Goal: Information Seeking & Learning: Check status

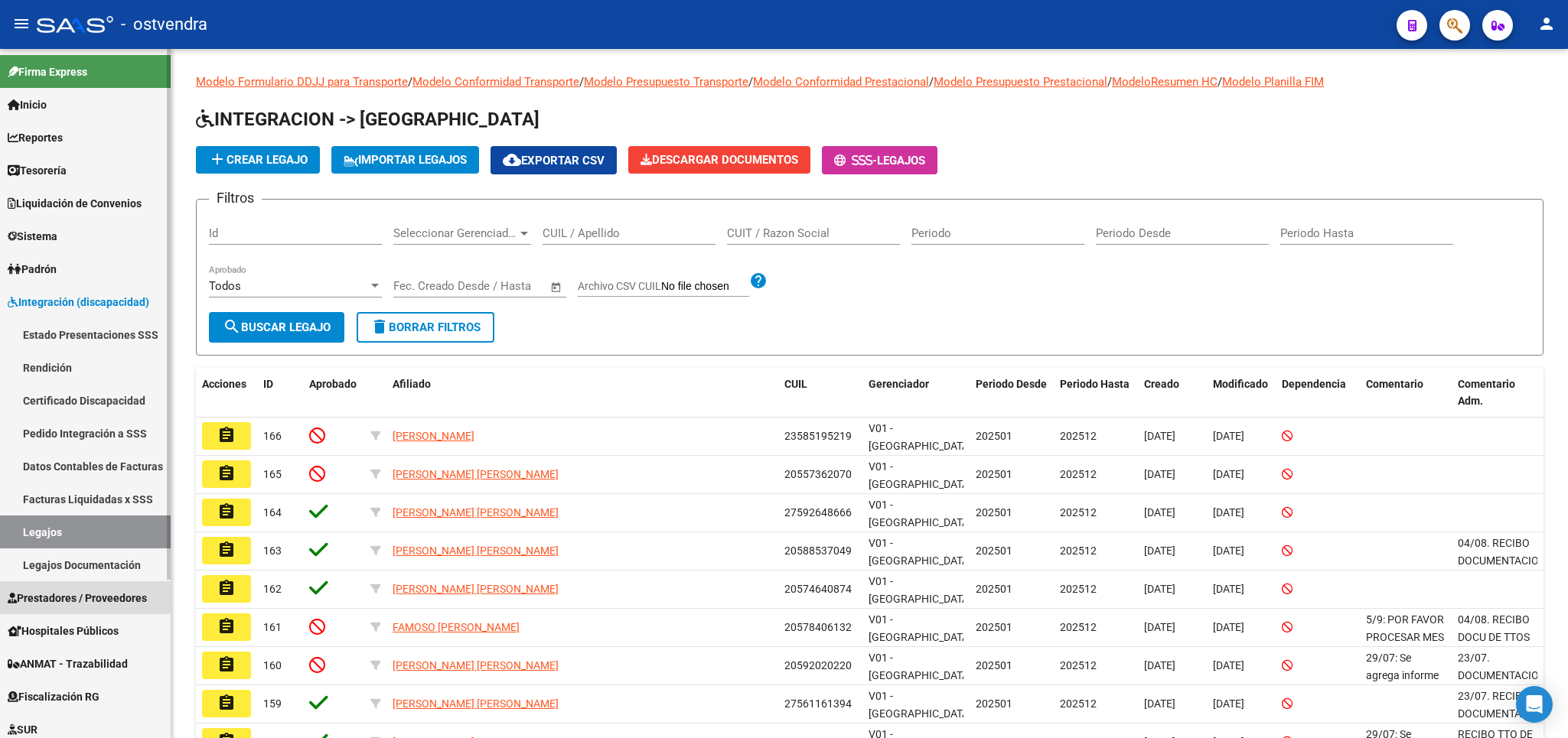
click at [67, 598] on span "Prestadores / Proveedores" at bounding box center [77, 598] width 139 height 17
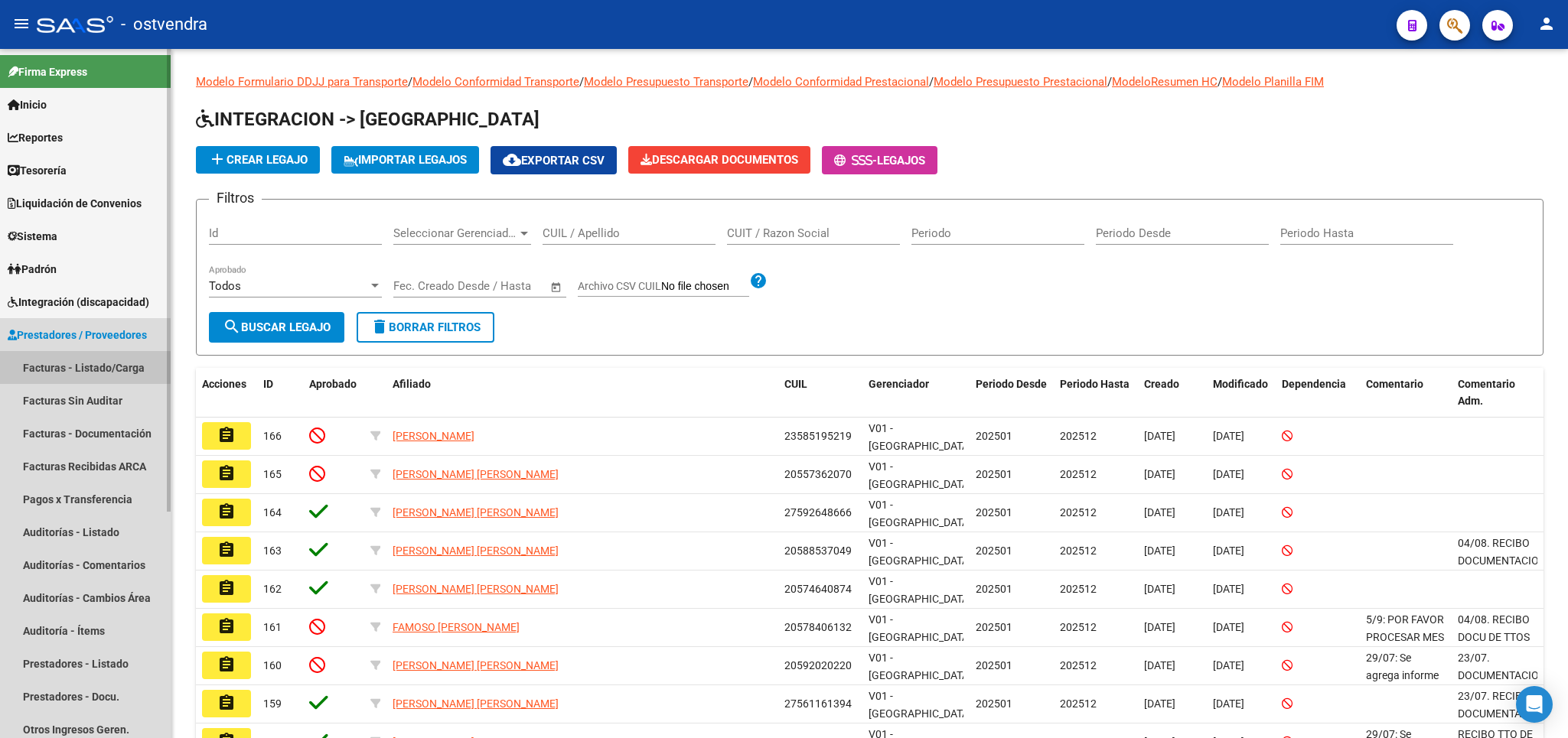
click at [73, 367] on link "Facturas - Listado/Carga" at bounding box center [85, 367] width 171 height 33
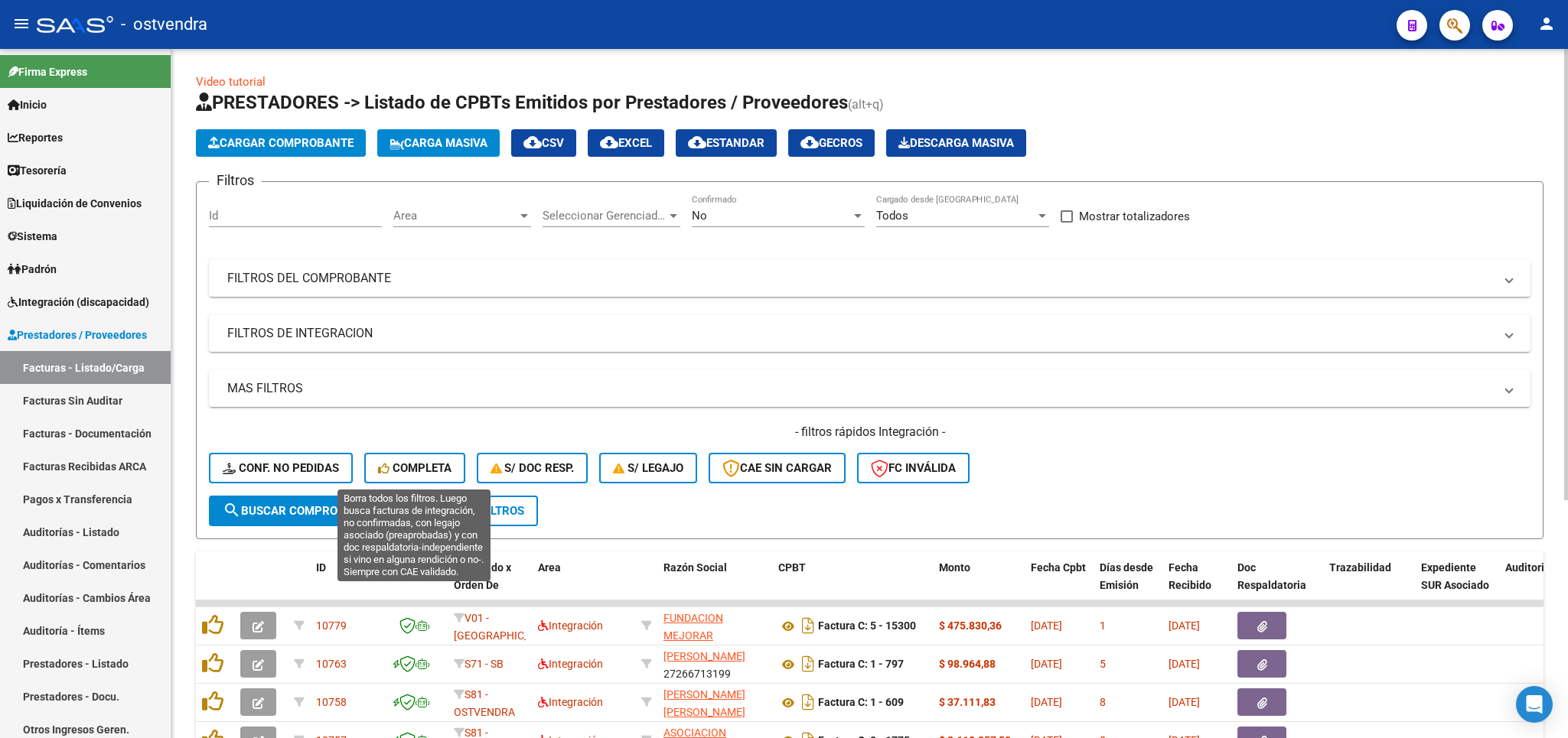
click at [415, 471] on span "Completa" at bounding box center [415, 468] width 74 height 14
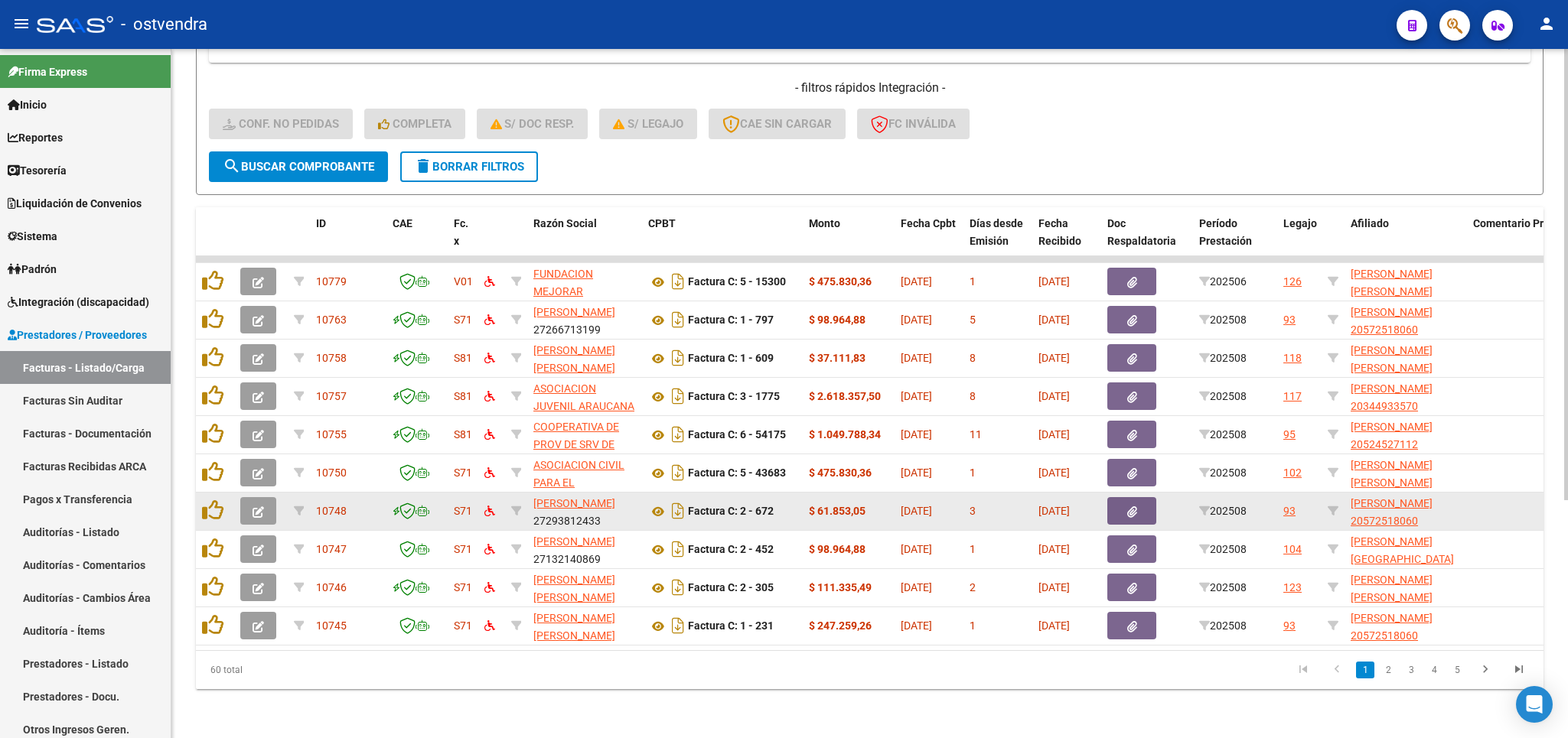
scroll to position [363, 0]
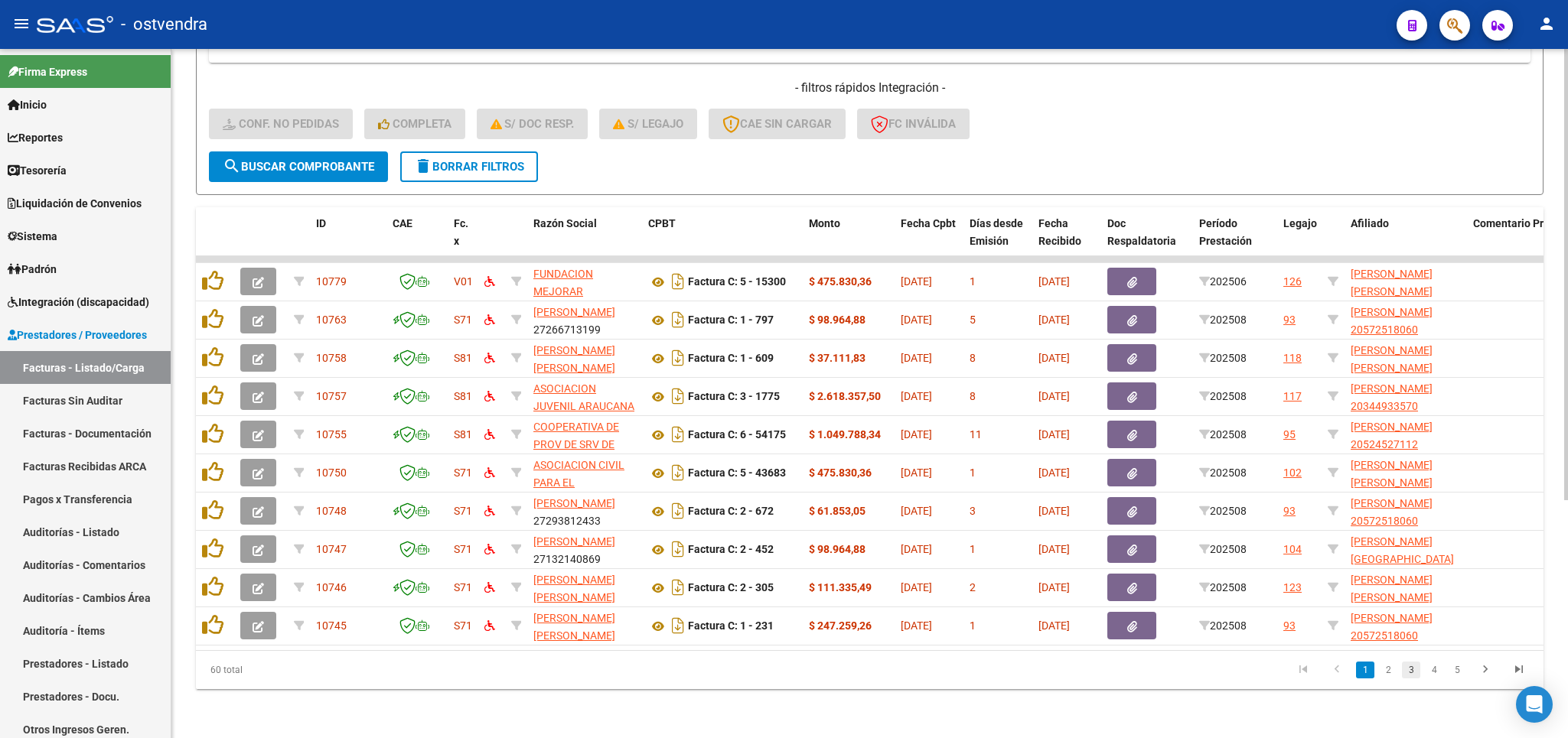
click at [1414, 668] on link "3" at bounding box center [1410, 669] width 18 height 17
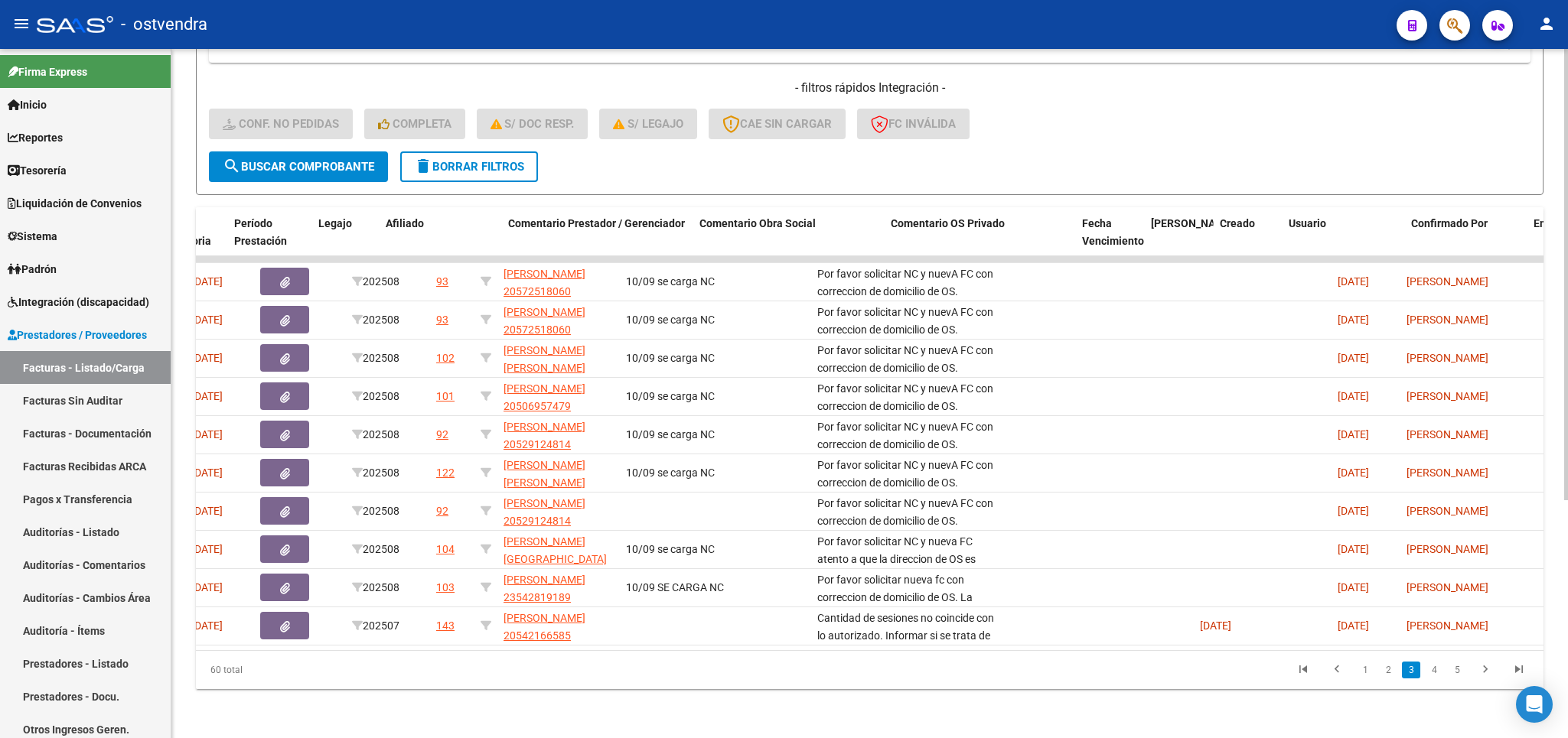
scroll to position [0, 1103]
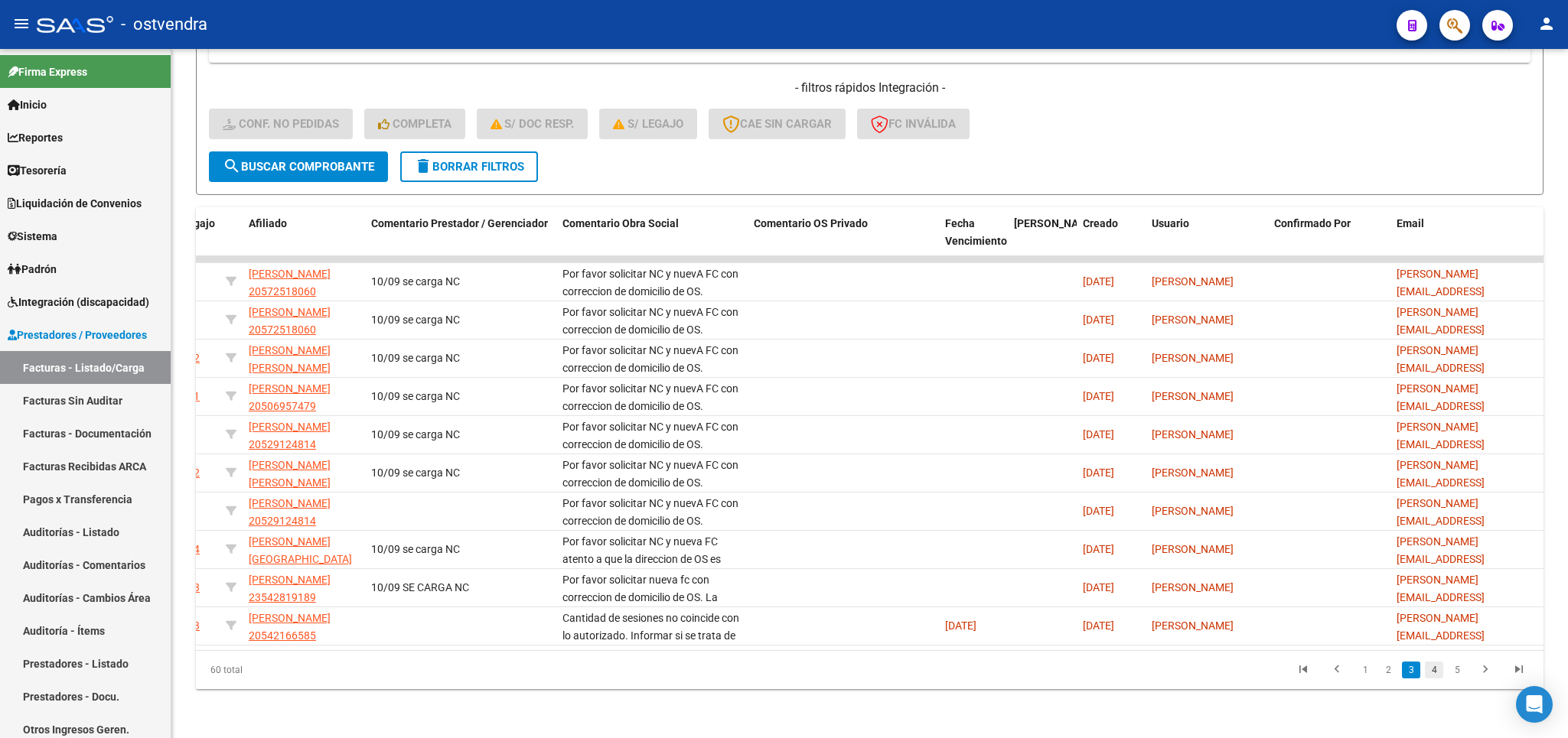
click at [1431, 669] on link "4" at bounding box center [1434, 669] width 18 height 17
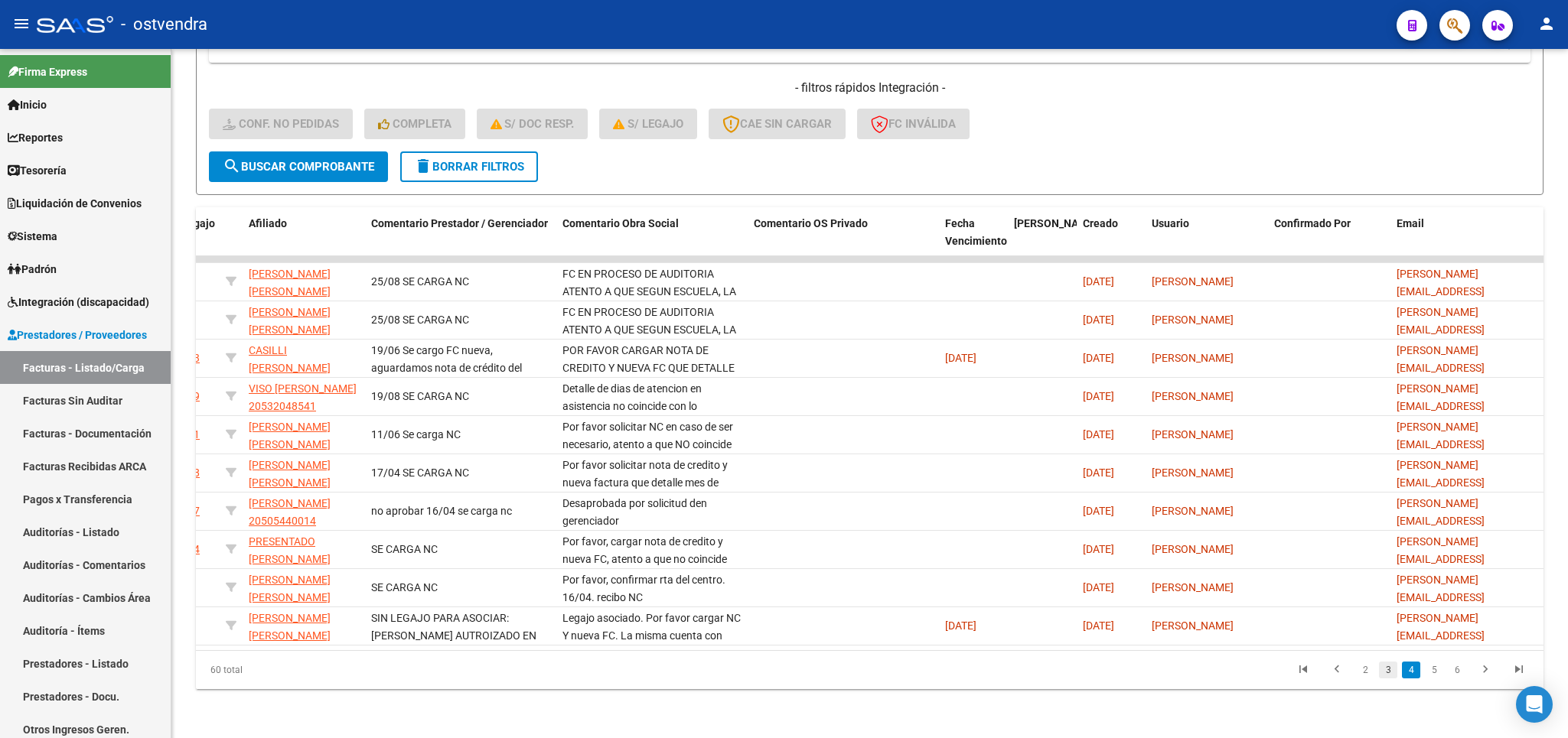
click at [1391, 670] on link "3" at bounding box center [1388, 669] width 18 height 17
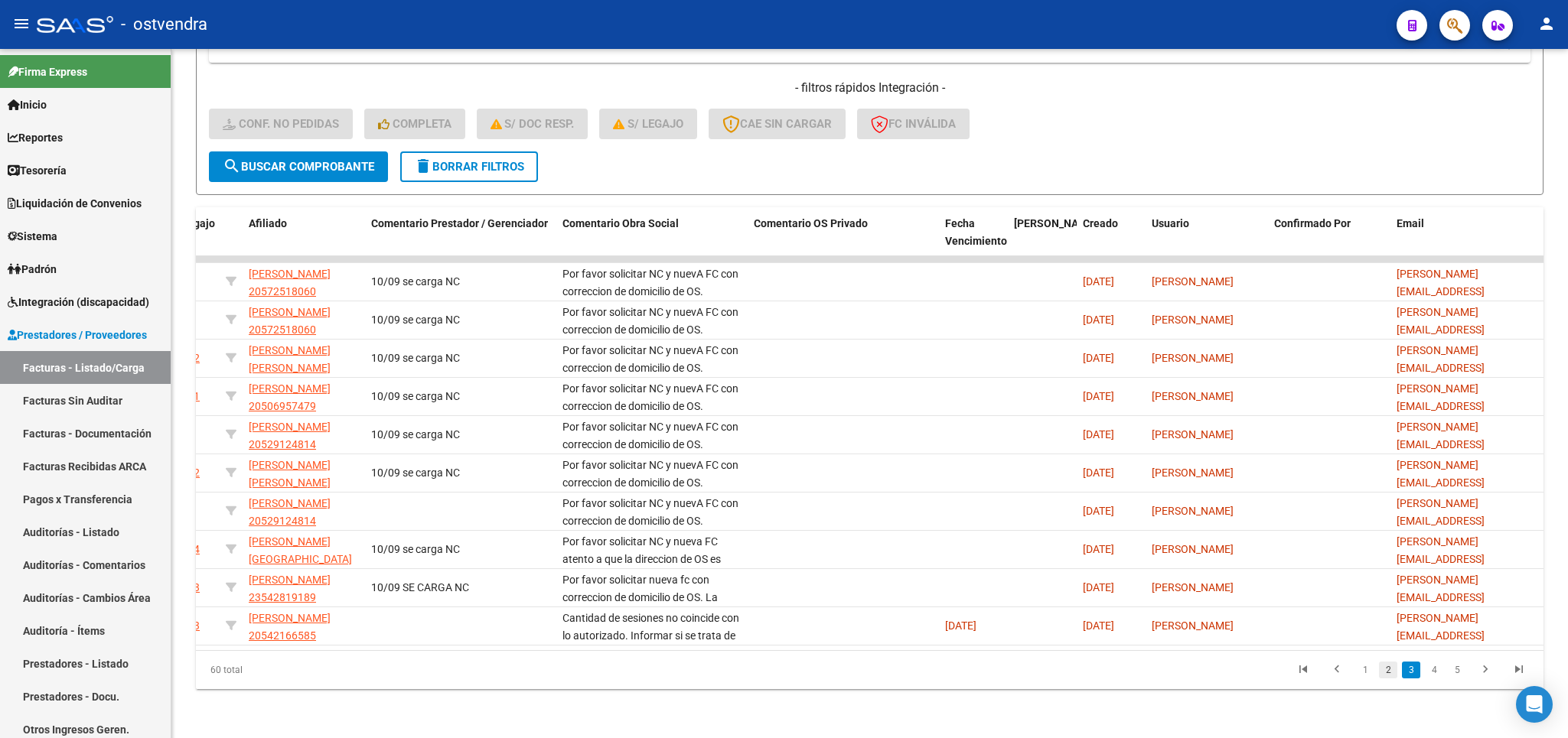
click at [1387, 672] on link "2" at bounding box center [1388, 669] width 18 height 17
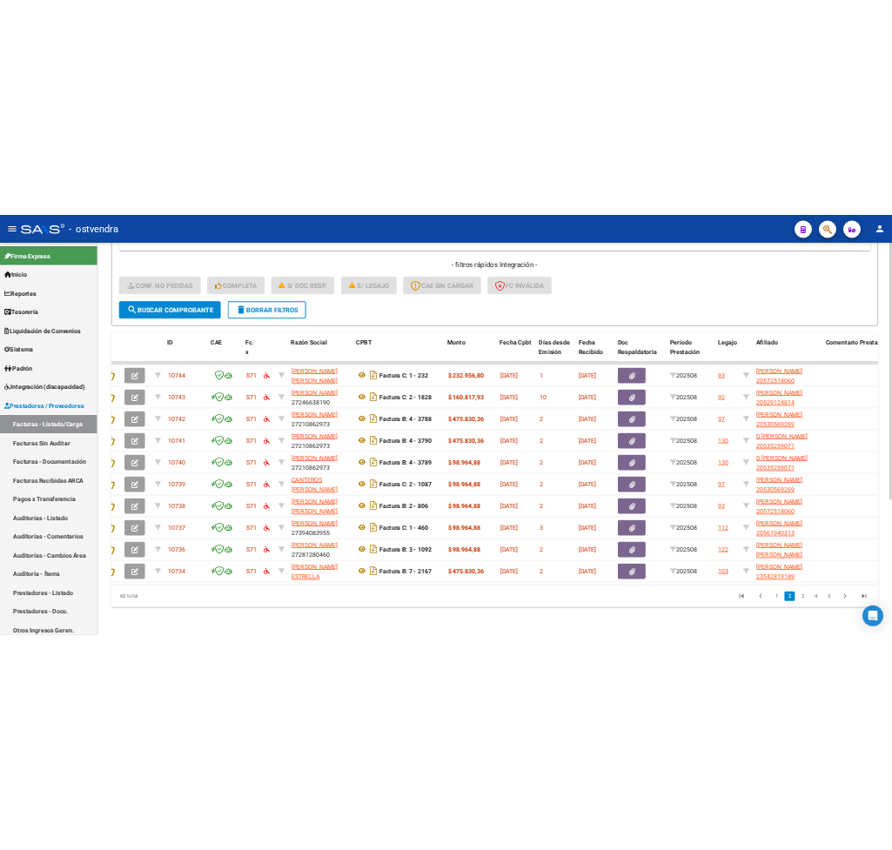
scroll to position [0, 0]
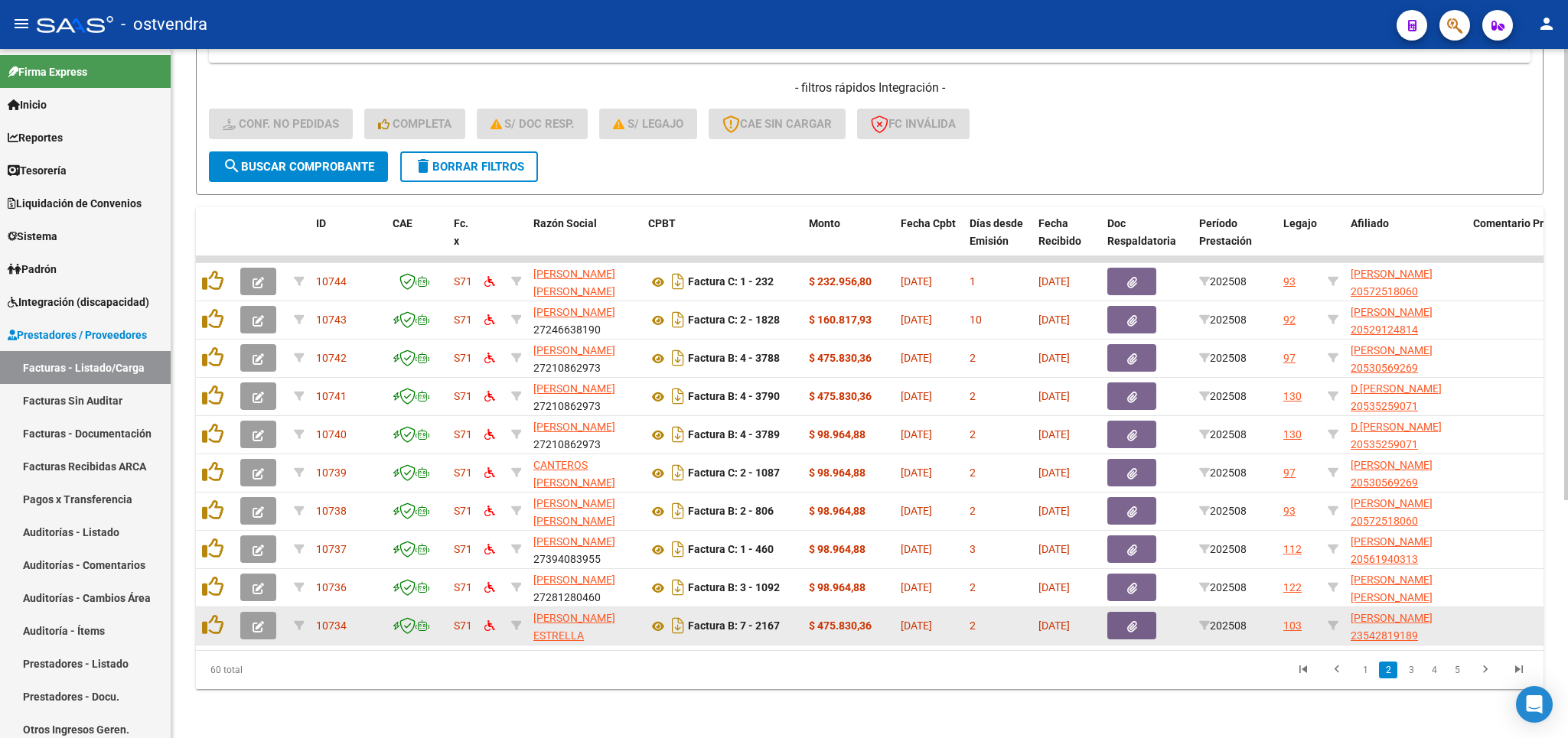
click at [259, 619] on span "button" at bounding box center [258, 626] width 11 height 14
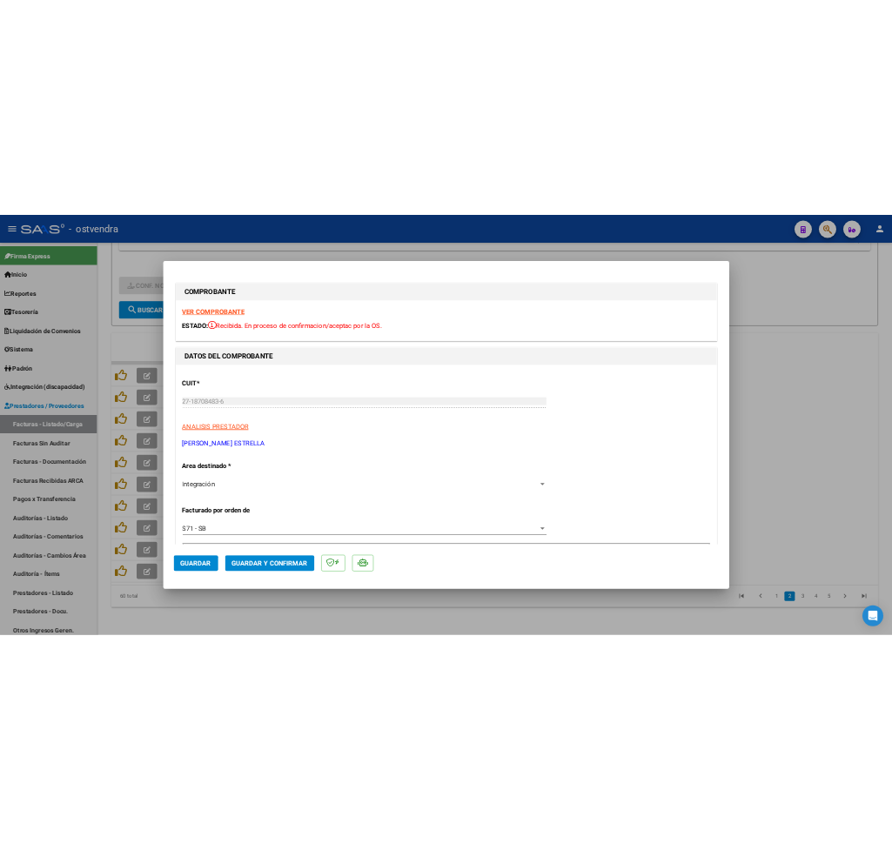
scroll to position [521, 0]
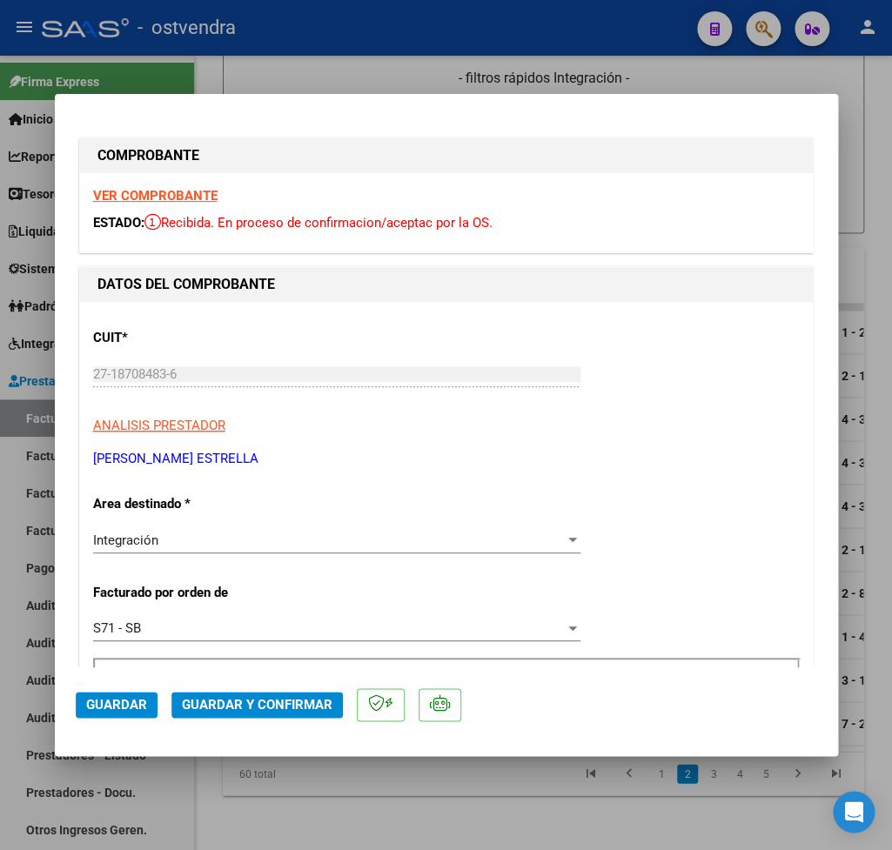
click at [177, 196] on strong "VER COMPROBANTE" at bounding box center [155, 196] width 124 height 16
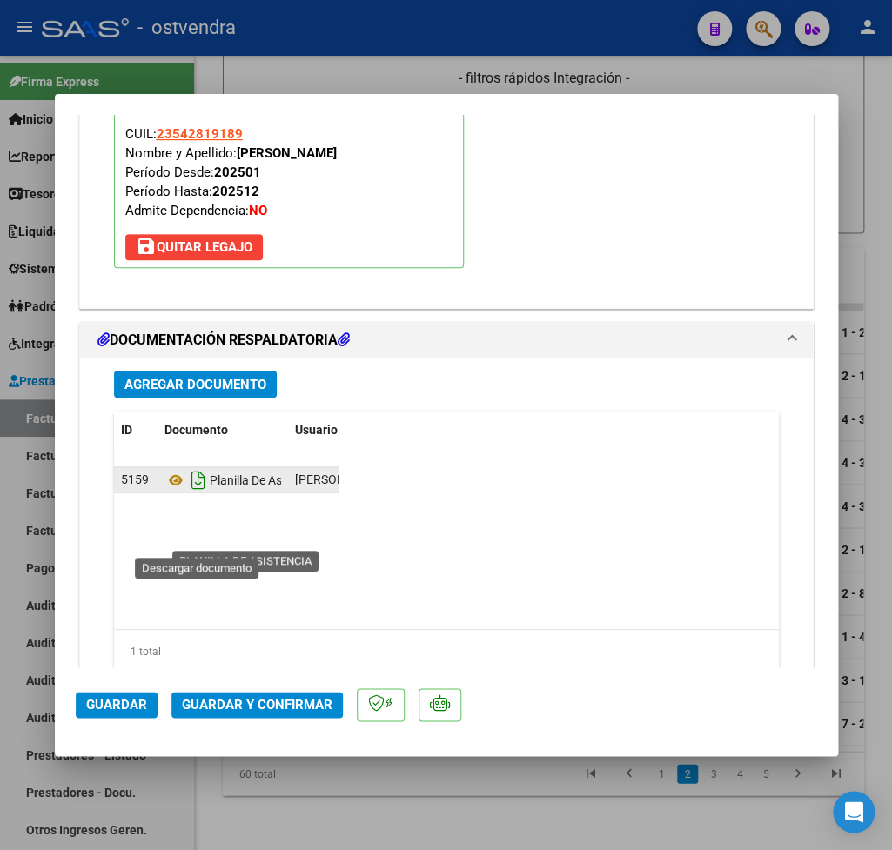
scroll to position [1949, 0]
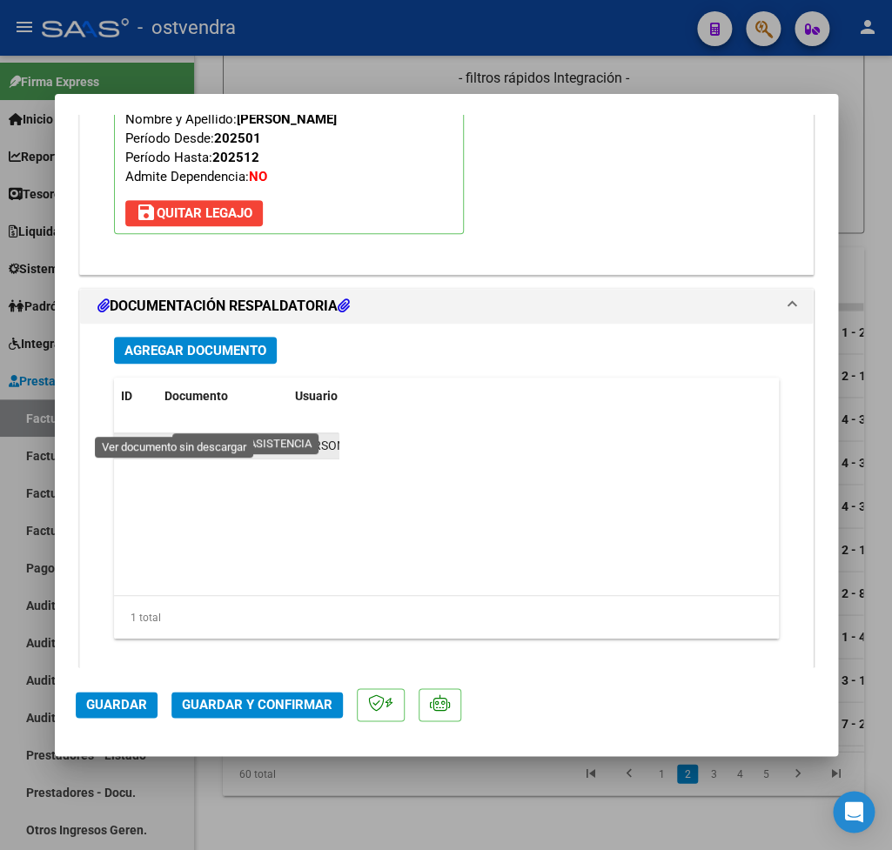
click at [175, 436] on icon at bounding box center [175, 446] width 23 height 21
click at [257, 697] on span "Guardar y Confirmar" at bounding box center [257, 705] width 150 height 16
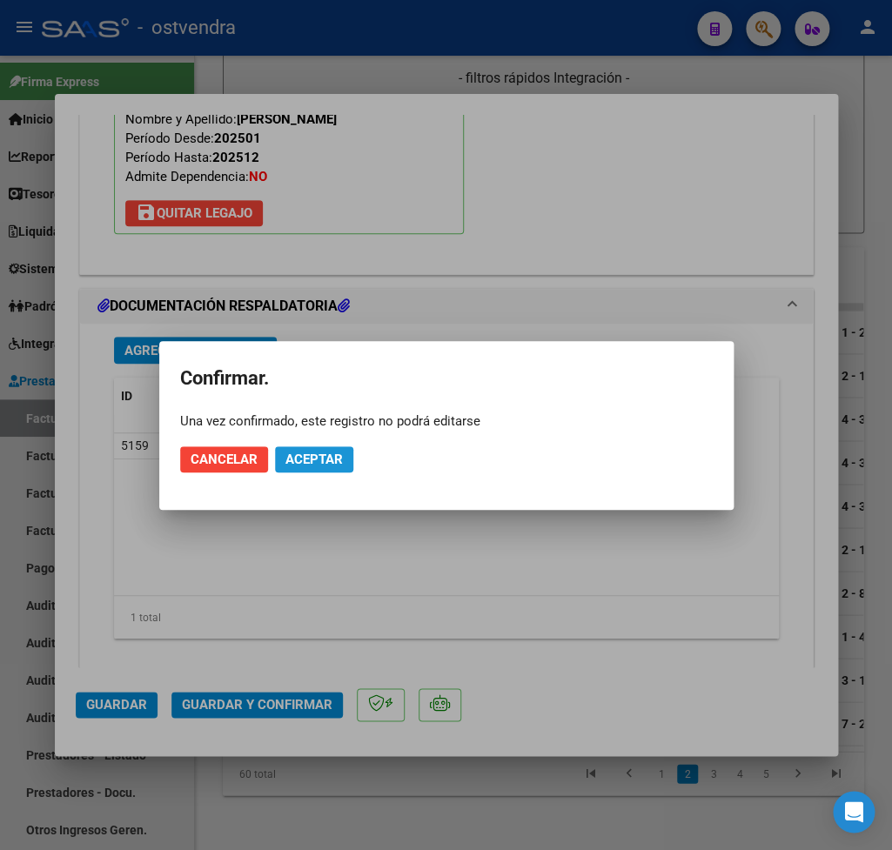
click at [331, 466] on span "Aceptar" at bounding box center [313, 459] width 57 height 16
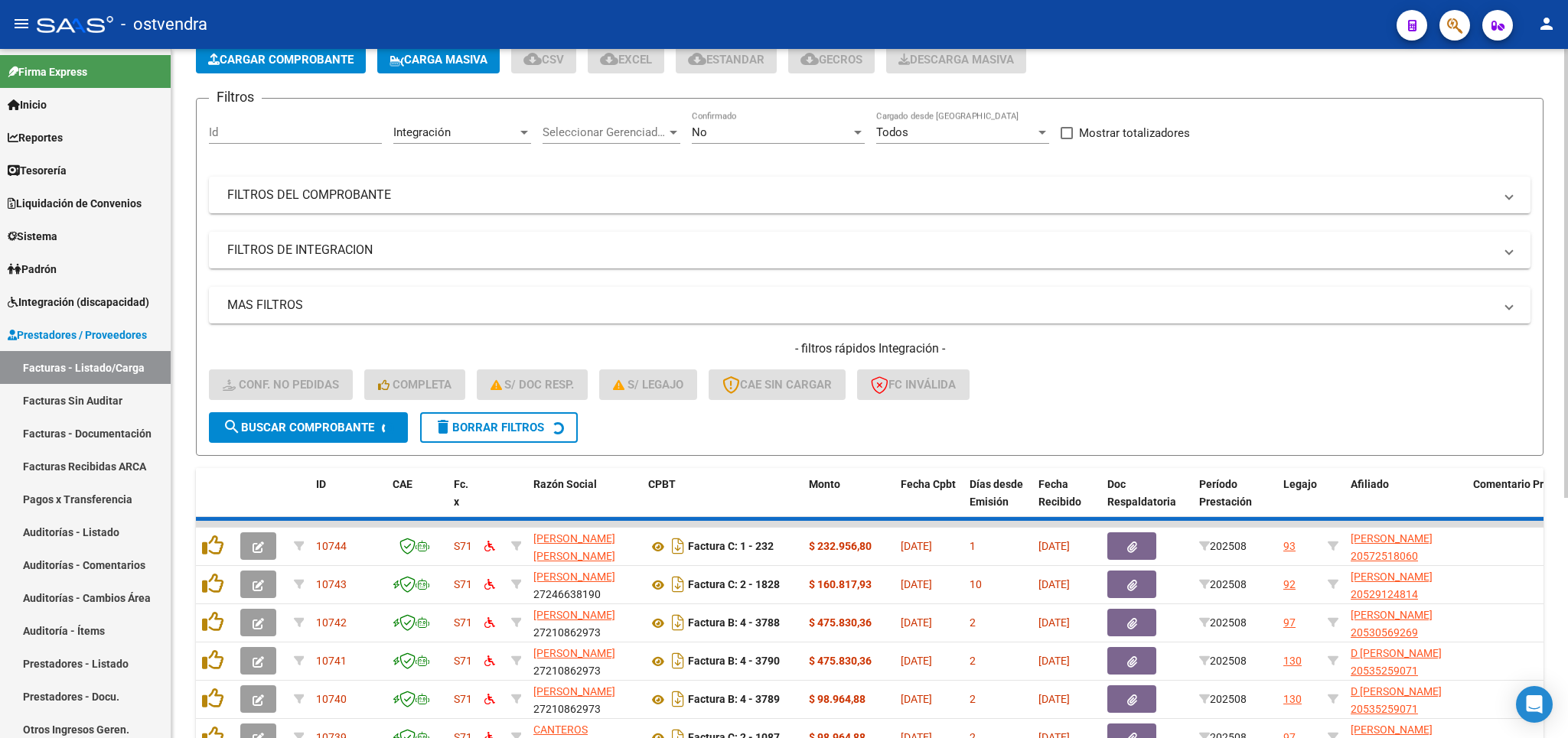
scroll to position [0, 0]
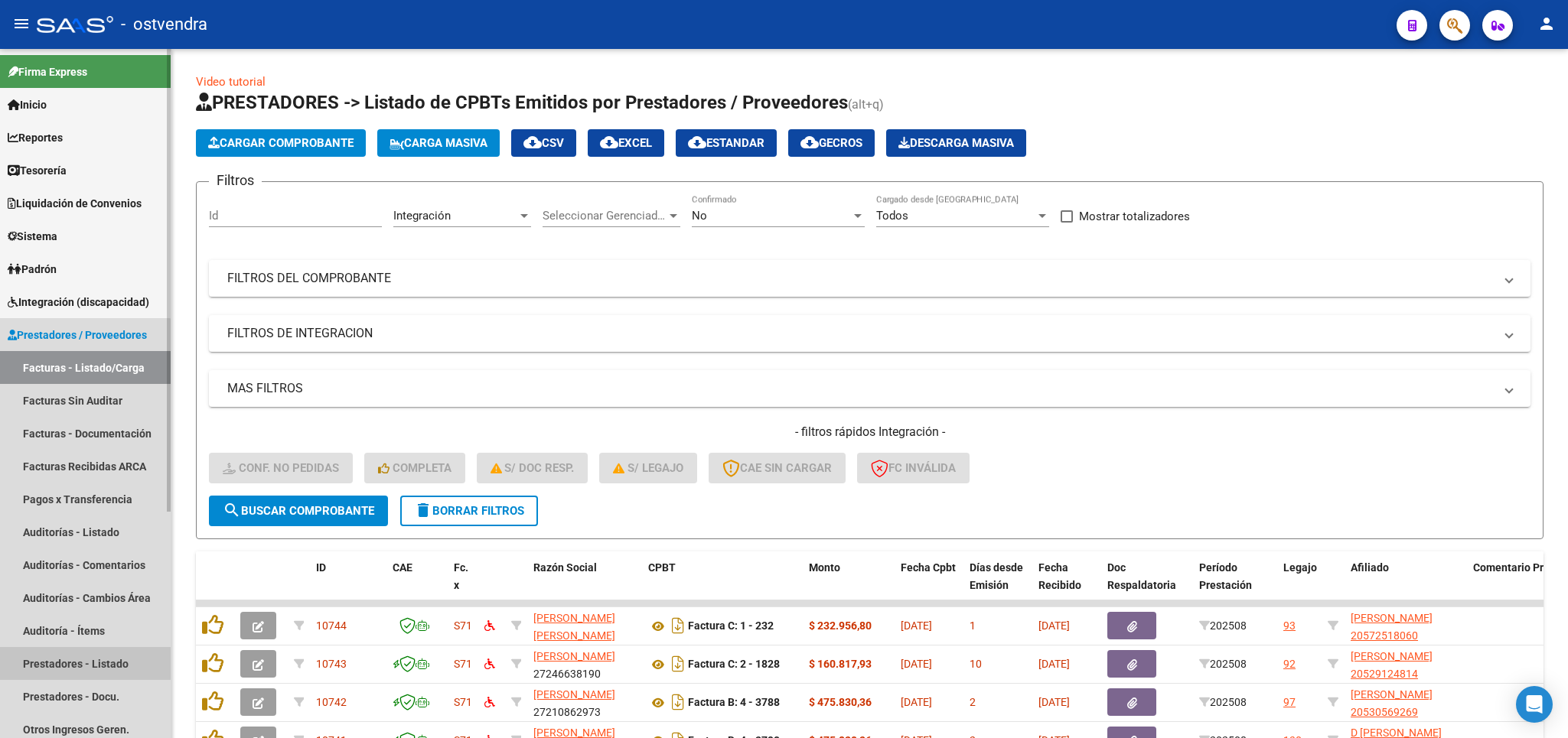
click at [62, 654] on link "Prestadores - Listado" at bounding box center [85, 663] width 171 height 33
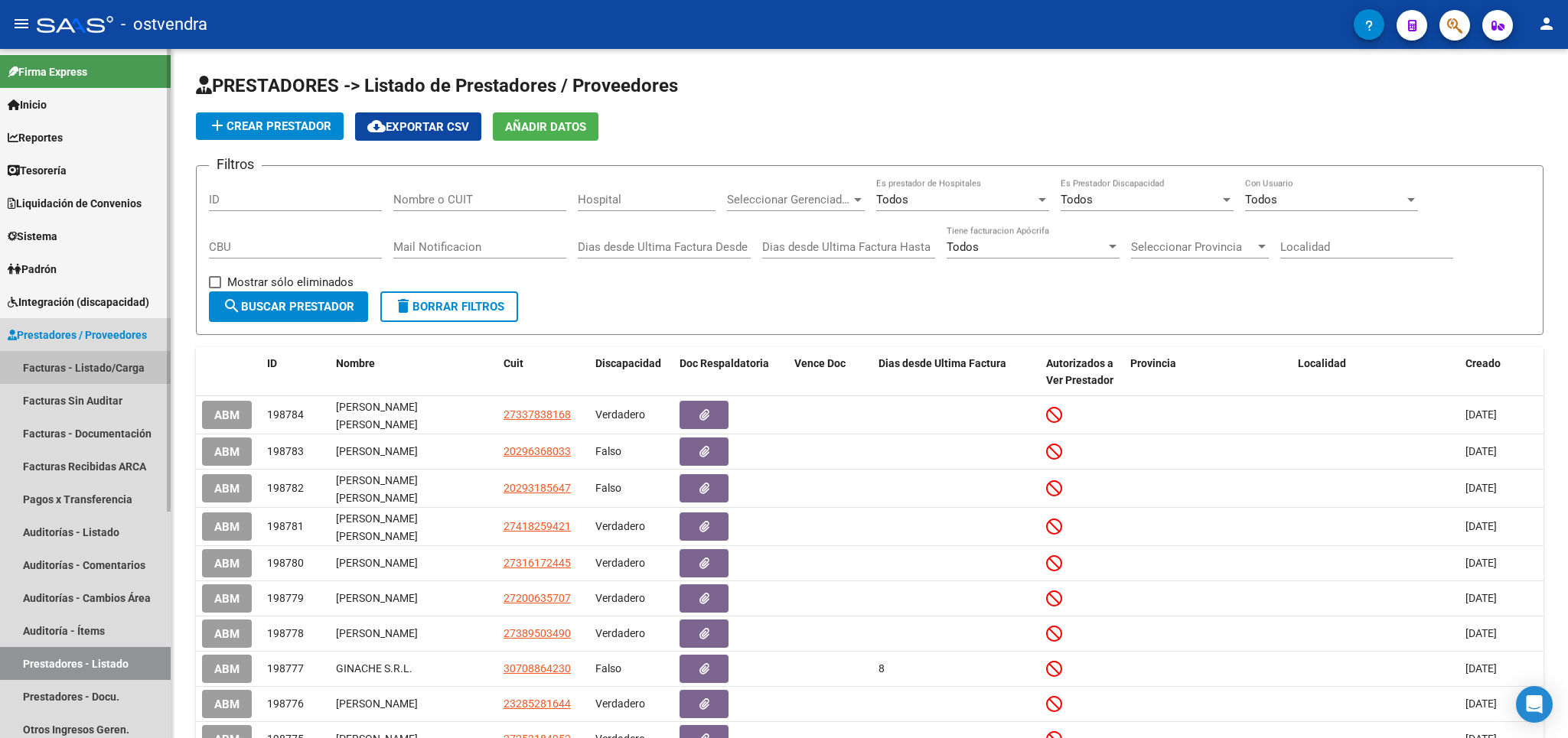
click at [76, 360] on link "Facturas - Listado/Carga" at bounding box center [85, 367] width 171 height 33
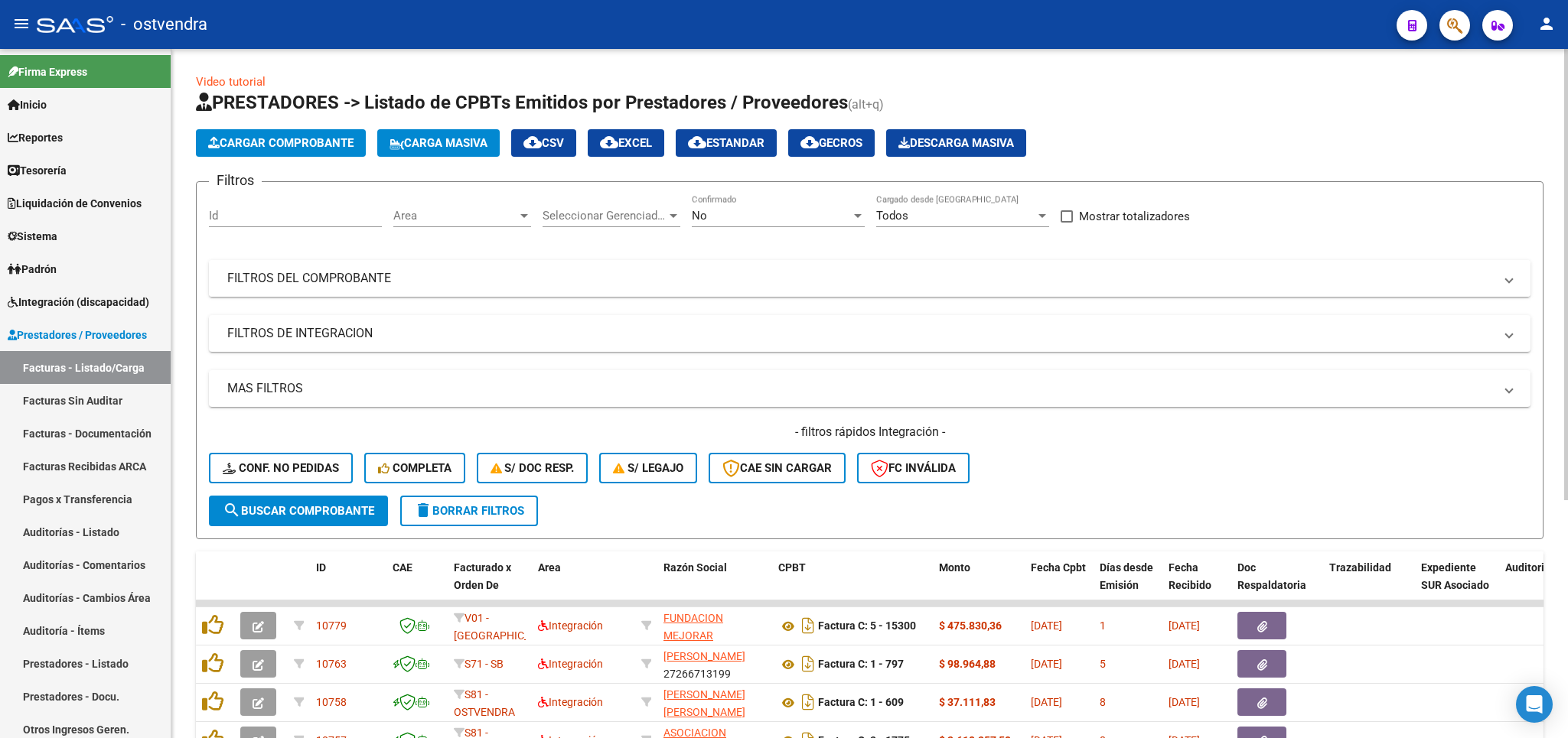
click at [308, 277] on mat-panel-title "FILTROS DEL COMPROBANTE" at bounding box center [861, 278] width 1267 height 17
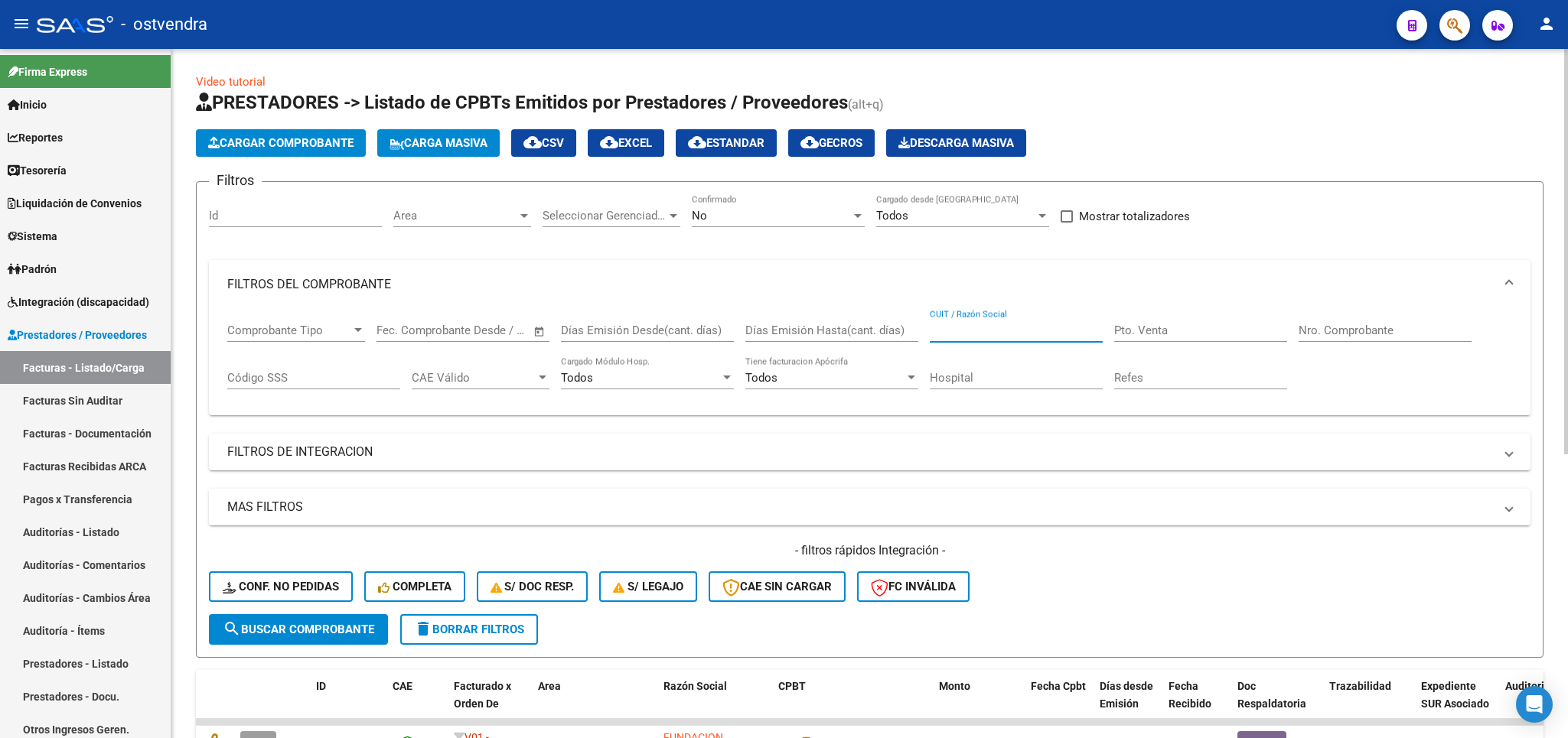
click at [1044, 328] on input "CUIT / Razón Social" at bounding box center [1016, 331] width 173 height 14
type input "27387050421"
click at [358, 625] on span "search Buscar Comprobante" at bounding box center [298, 630] width 151 height 14
click at [746, 215] on div "No" at bounding box center [771, 216] width 159 height 14
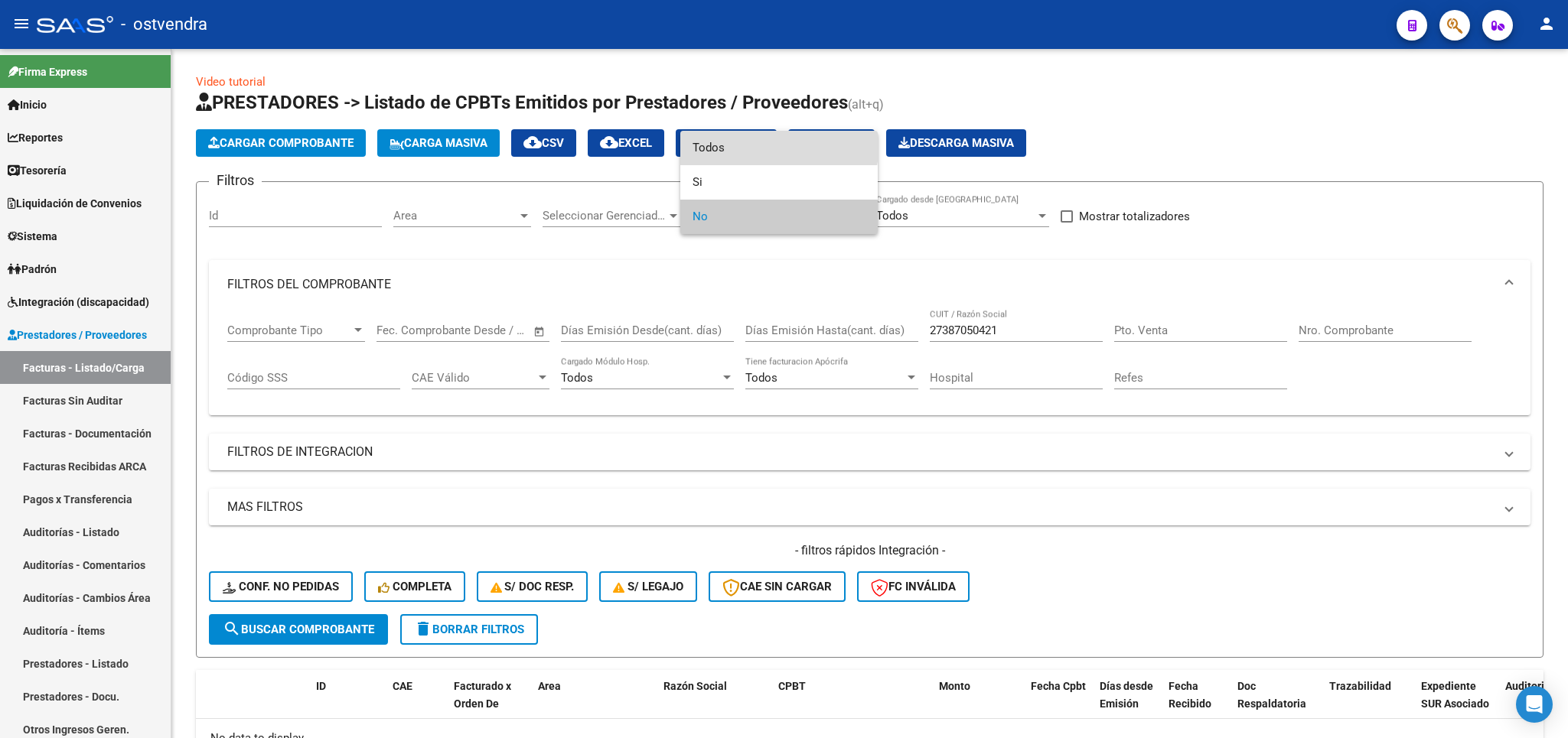
click at [735, 140] on span "Todos" at bounding box center [779, 148] width 173 height 34
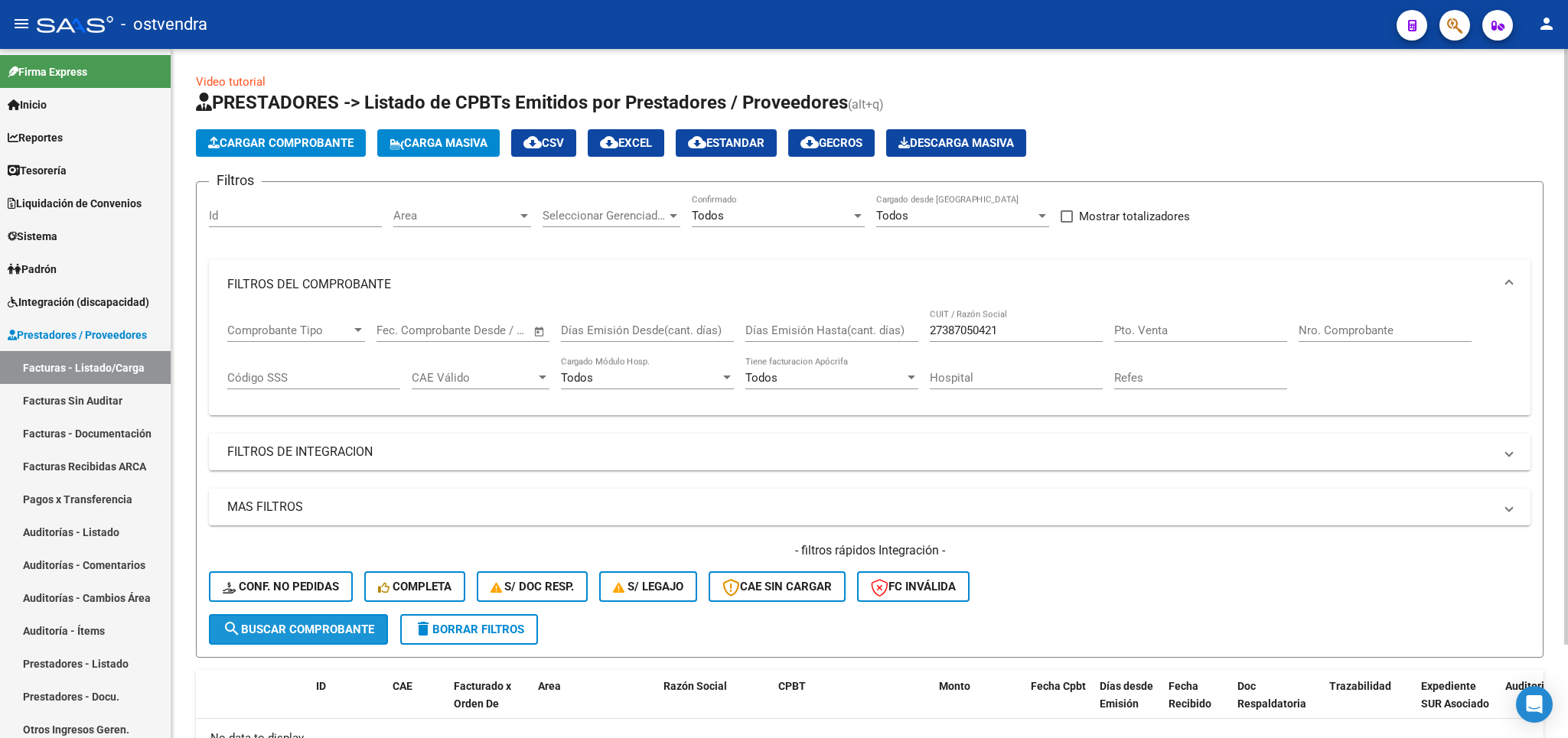
click at [293, 625] on span "search Buscar Comprobante" at bounding box center [298, 630] width 151 height 14
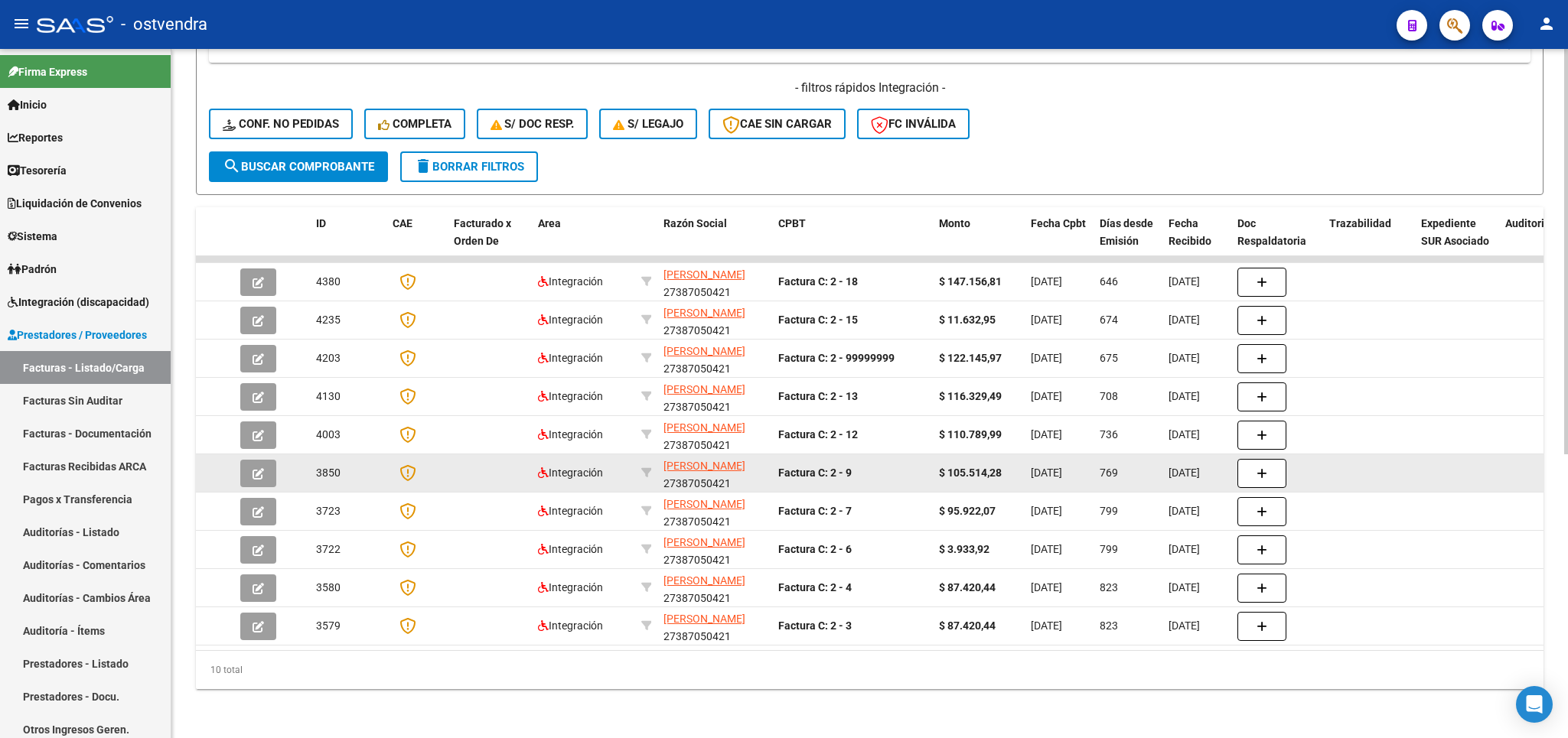
scroll to position [395, 0]
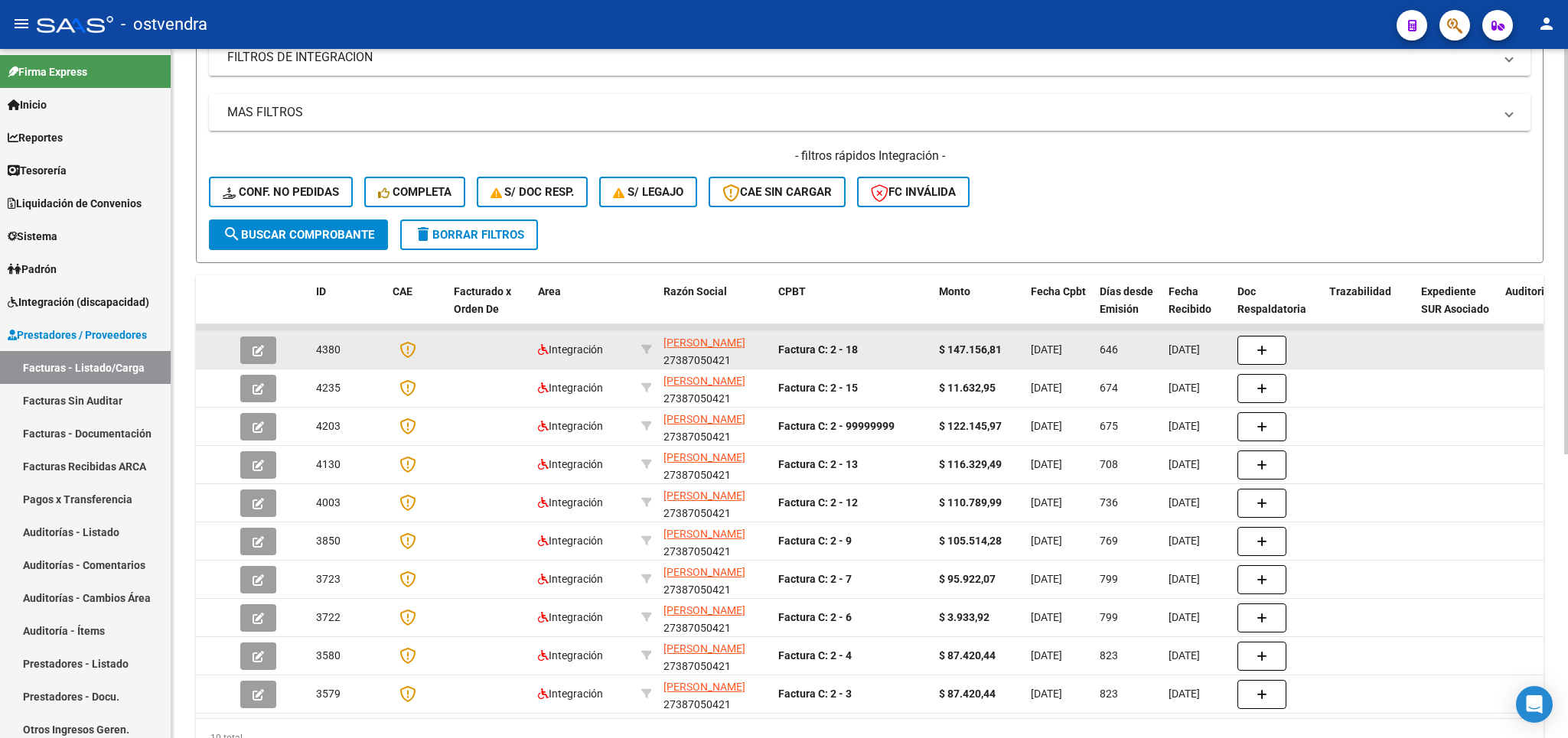
click at [266, 353] on button "button" at bounding box center [258, 350] width 36 height 27
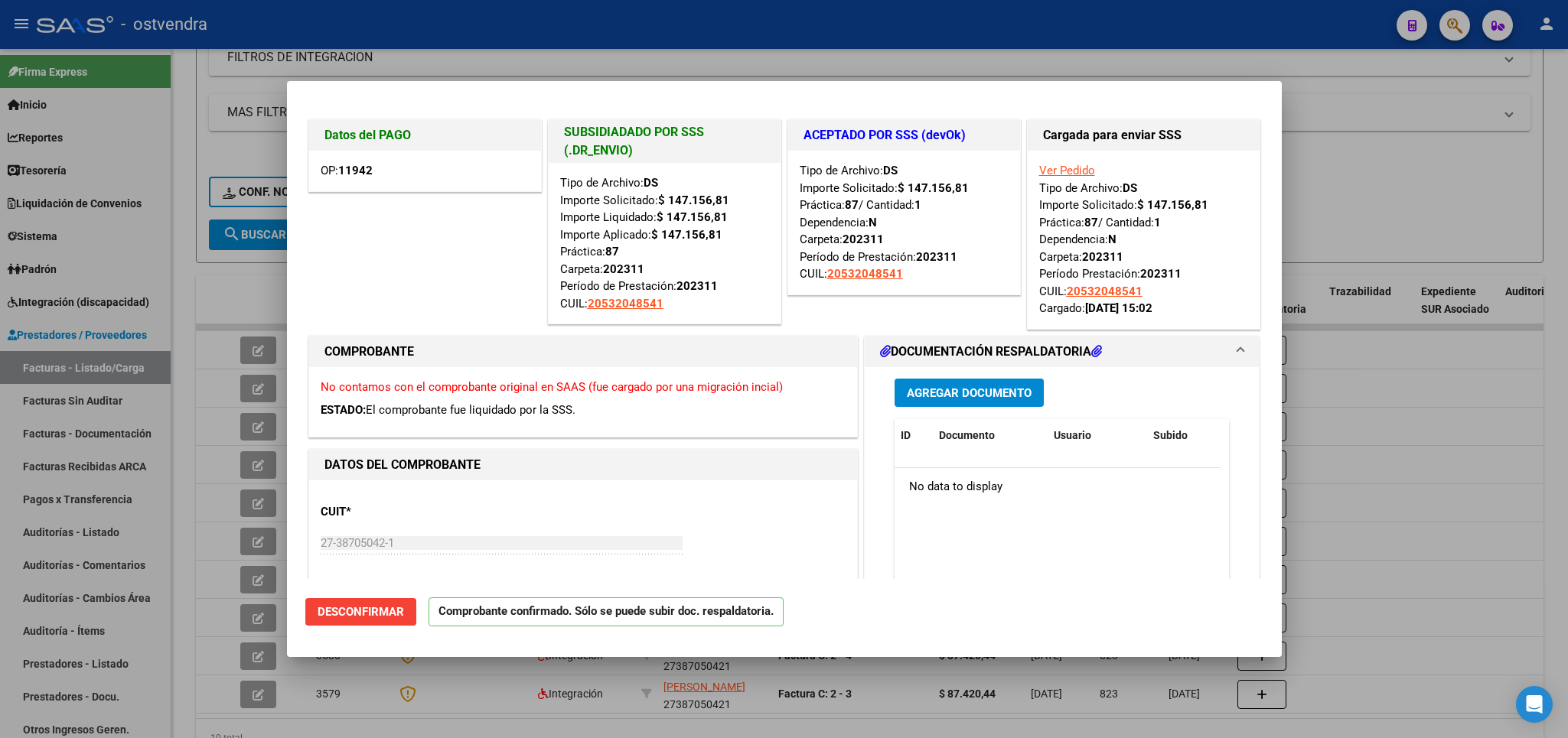
click at [1397, 461] on div at bounding box center [784, 369] width 1568 height 738
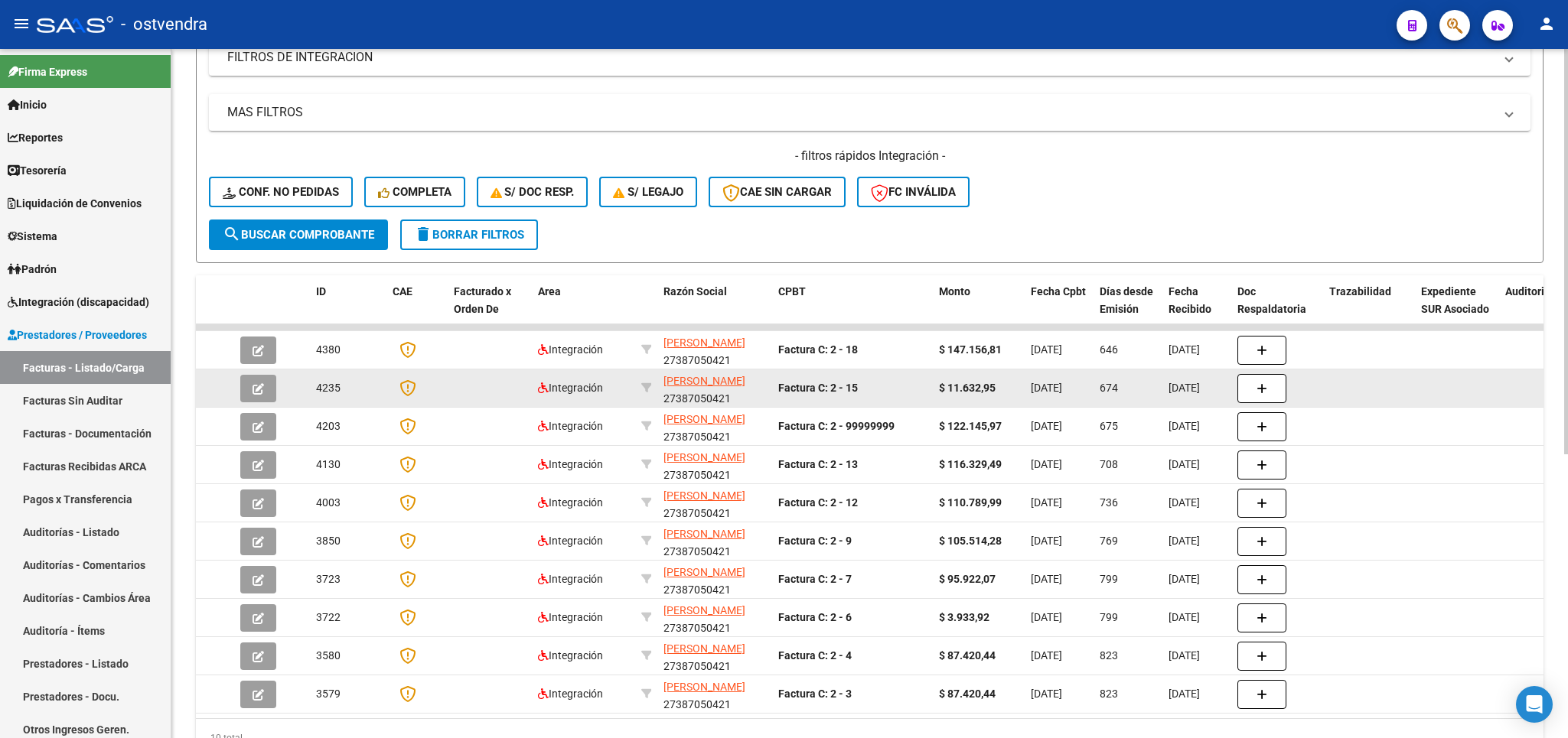
click at [678, 391] on app-link-go-to "[PERSON_NAME]" at bounding box center [704, 382] width 82 height 18
click at [715, 387] on span "[PERSON_NAME]" at bounding box center [704, 381] width 82 height 12
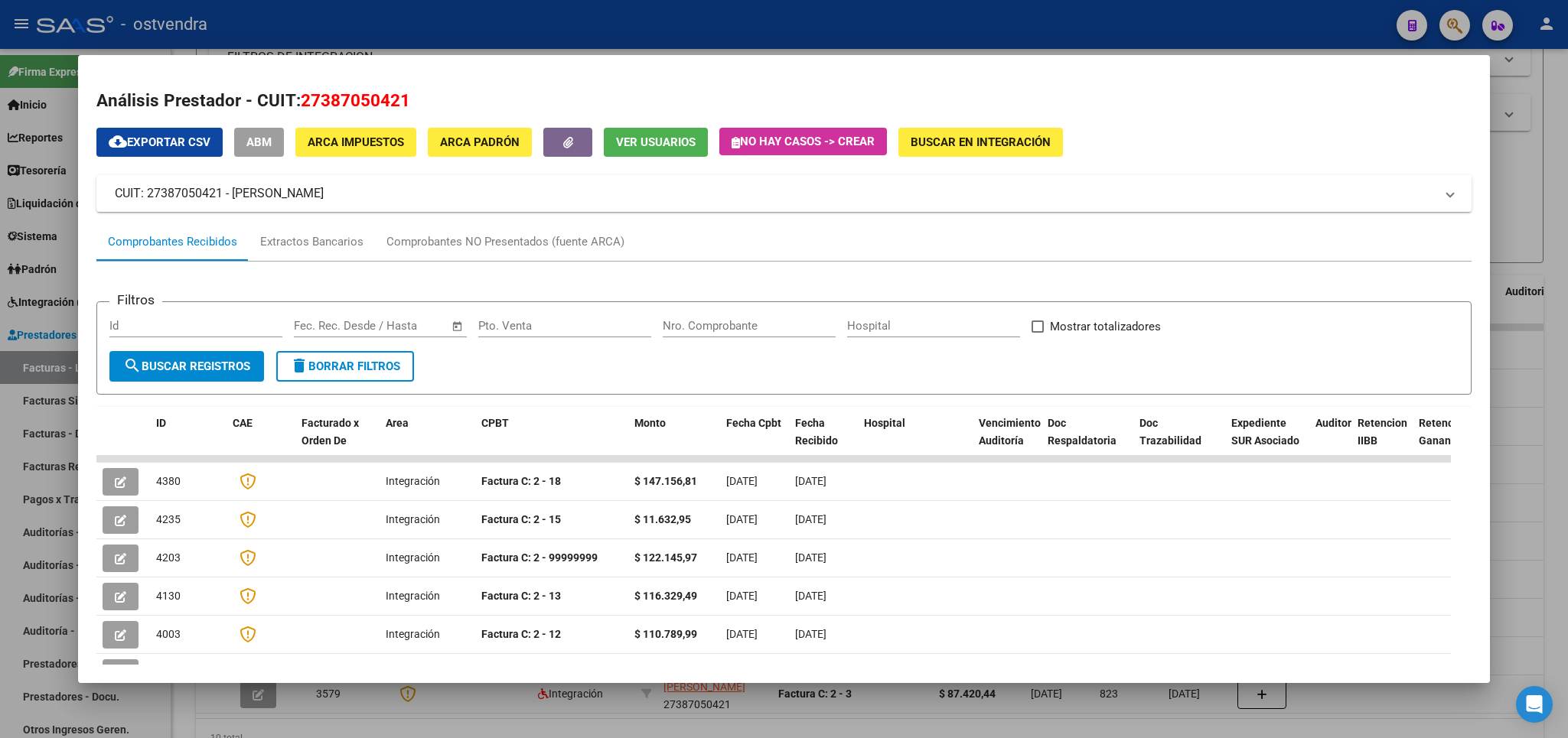
click at [1529, 179] on div at bounding box center [784, 369] width 1568 height 738
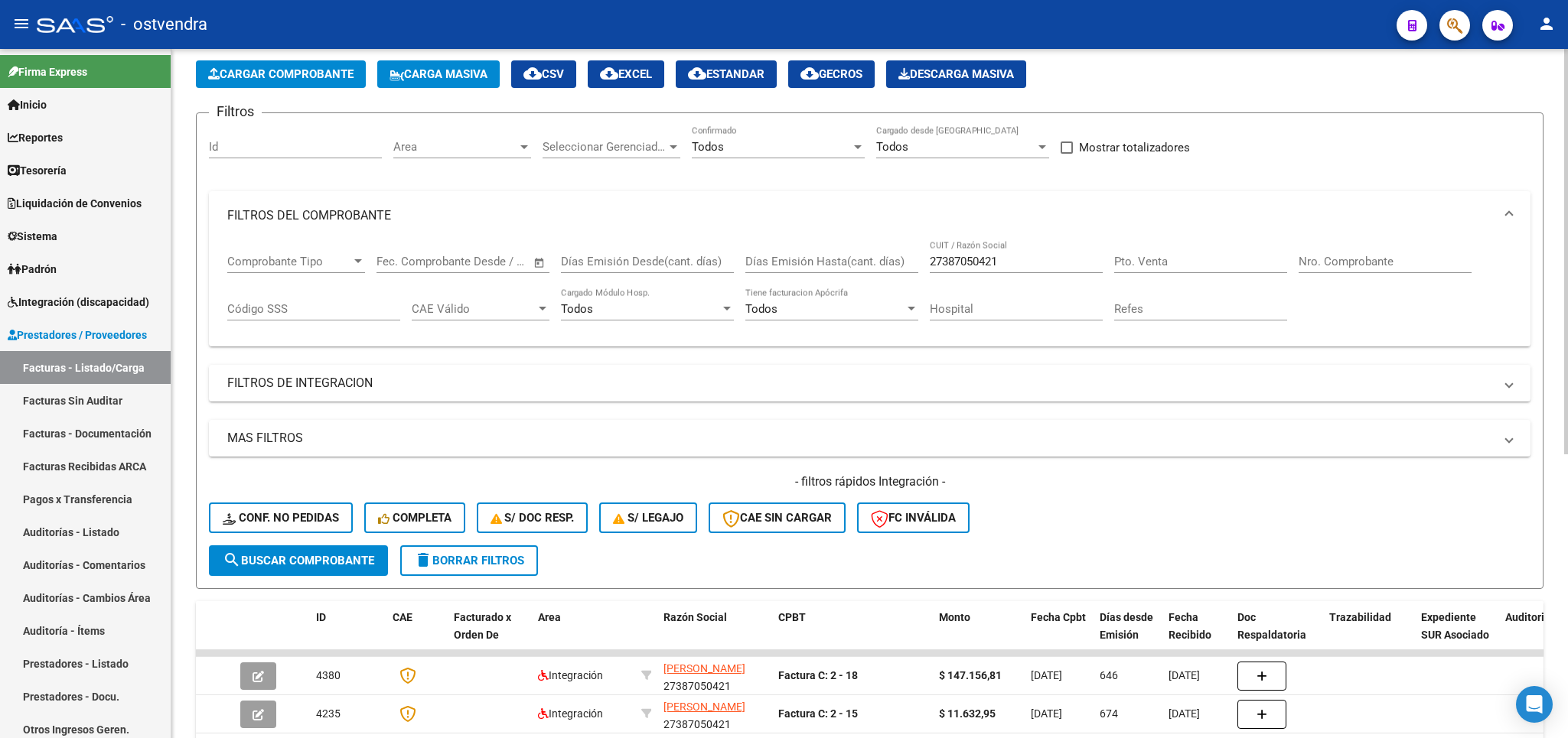
scroll to position [37, 0]
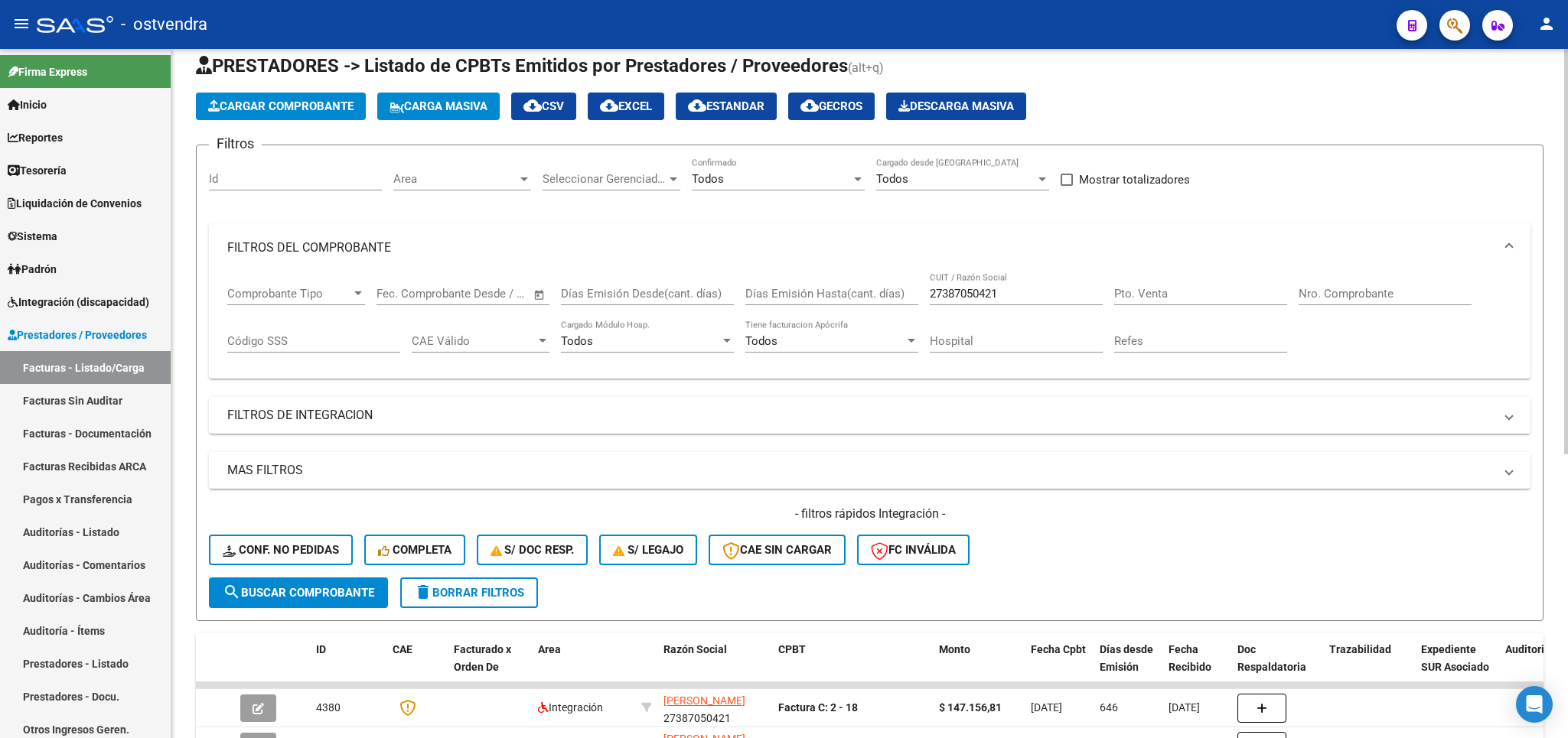
click at [1072, 185] on span at bounding box center [1067, 179] width 12 height 12
click at [1066, 186] on input "Mostrar totalizadores" at bounding box center [1066, 186] width 1 height 1
checkbox input "true"
click at [311, 589] on span "search Buscar Comprobante" at bounding box center [298, 593] width 151 height 14
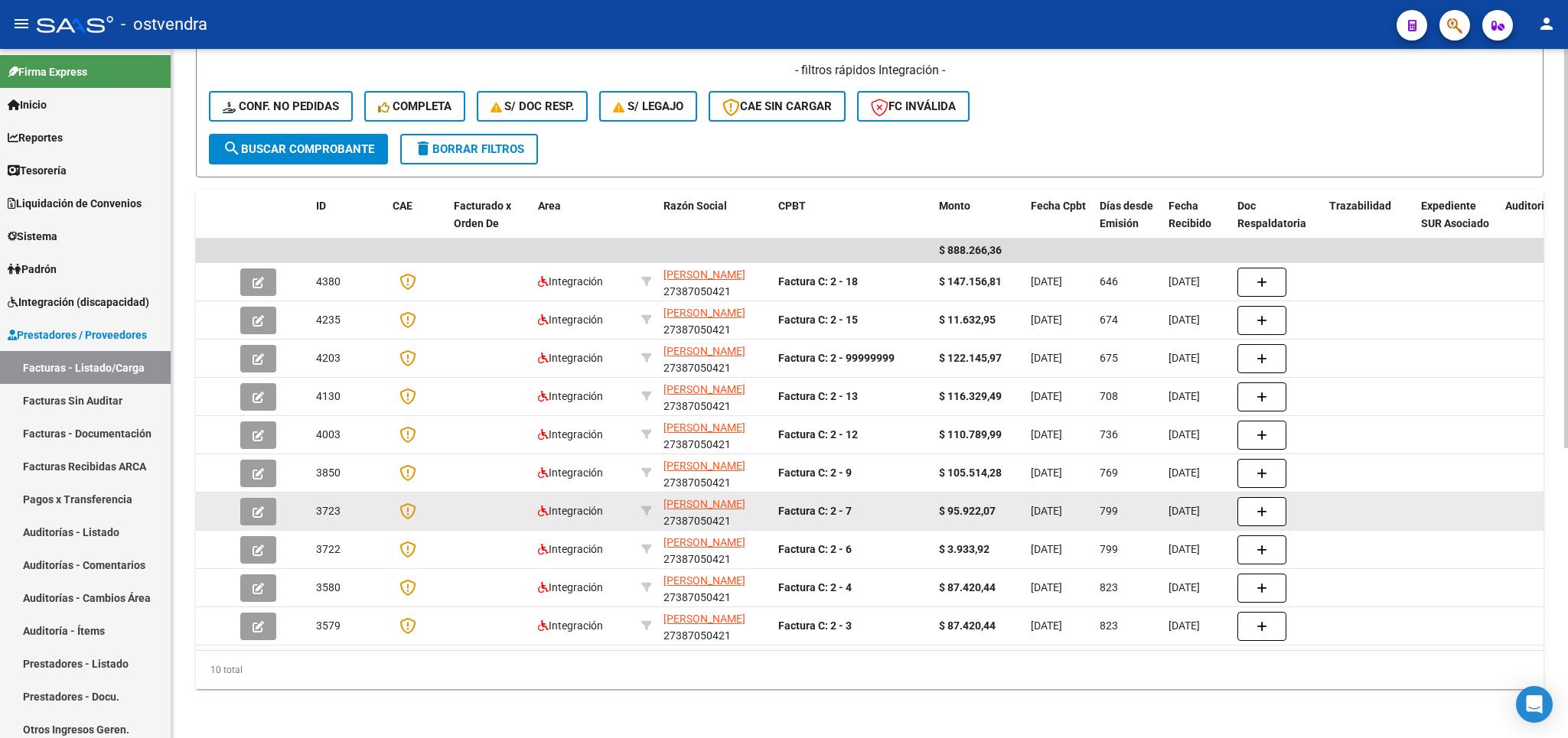
scroll to position [501, 0]
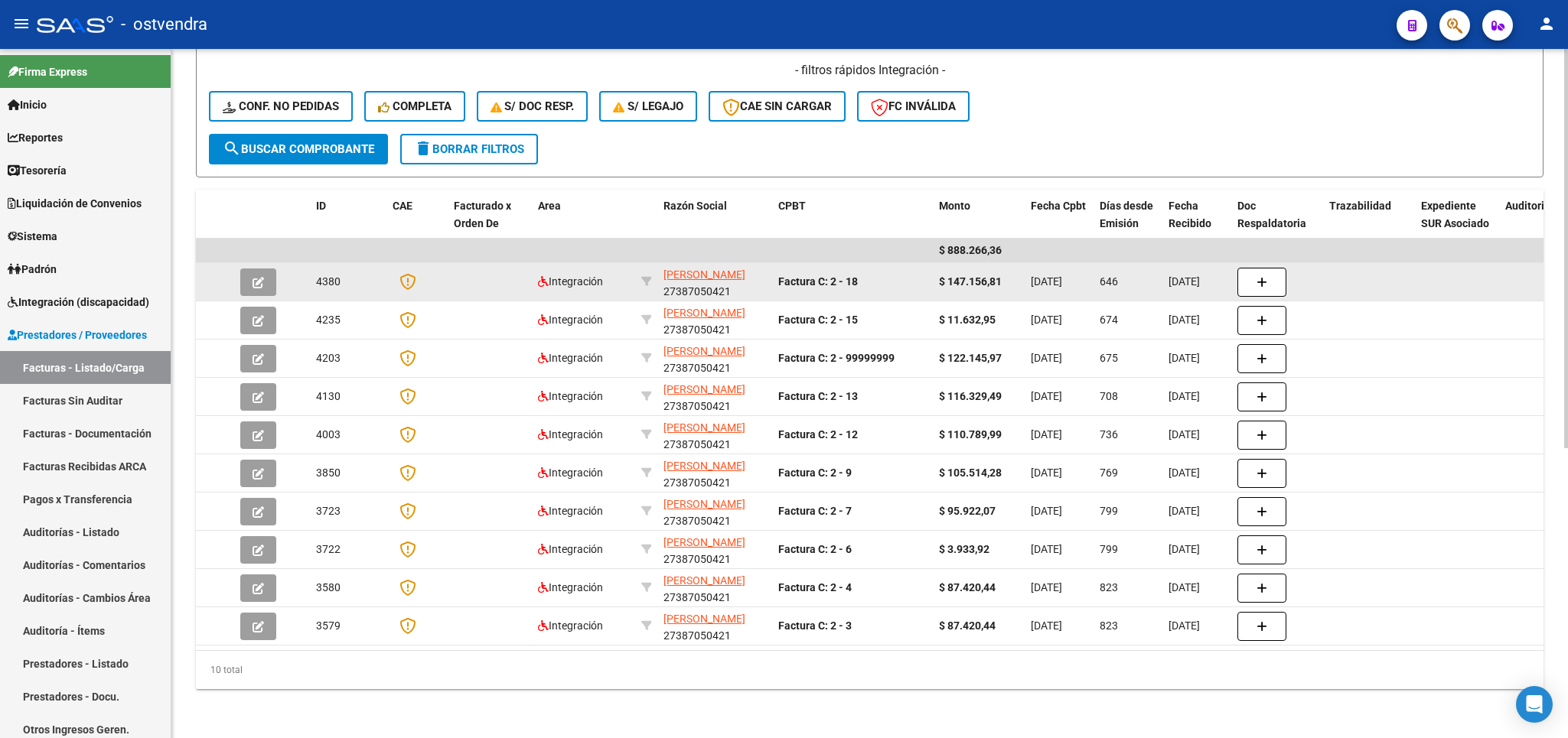
click at [253, 268] on button "button" at bounding box center [258, 281] width 36 height 27
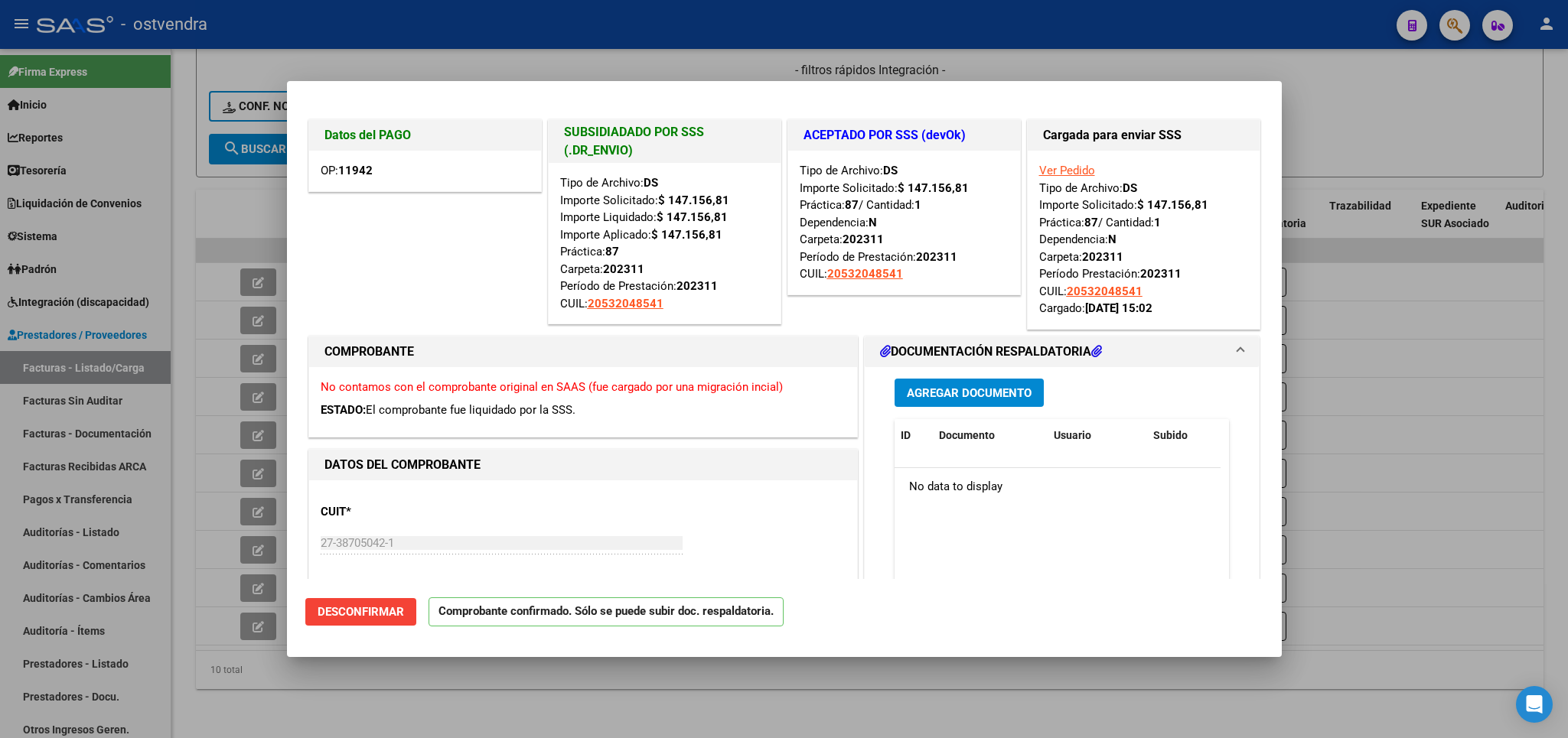
click at [1062, 172] on link "Ver Pedido" at bounding box center [1066, 171] width 55 height 14
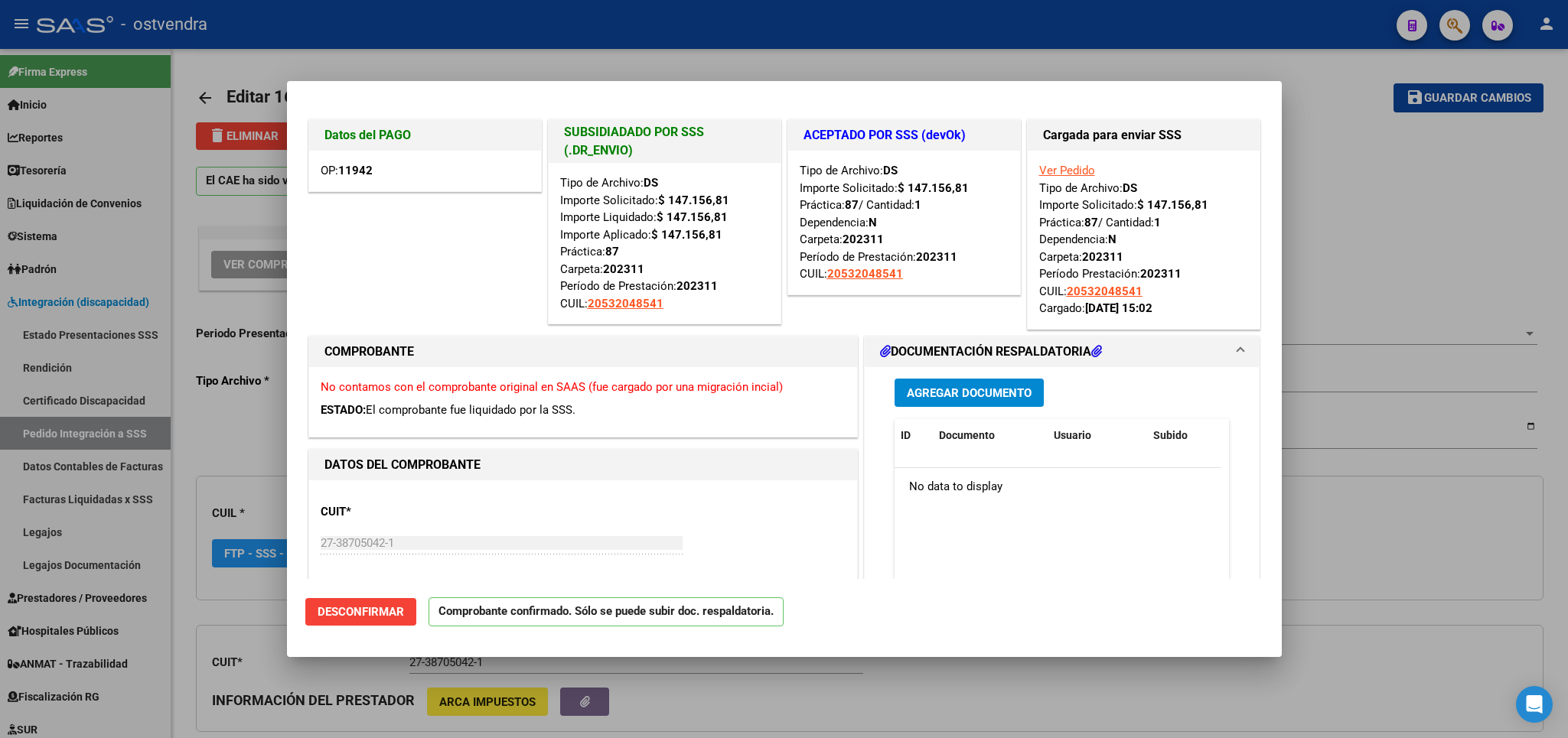
type input "20532048541"
click at [1471, 573] on div at bounding box center [784, 369] width 1568 height 738
type input "$ 0,00"
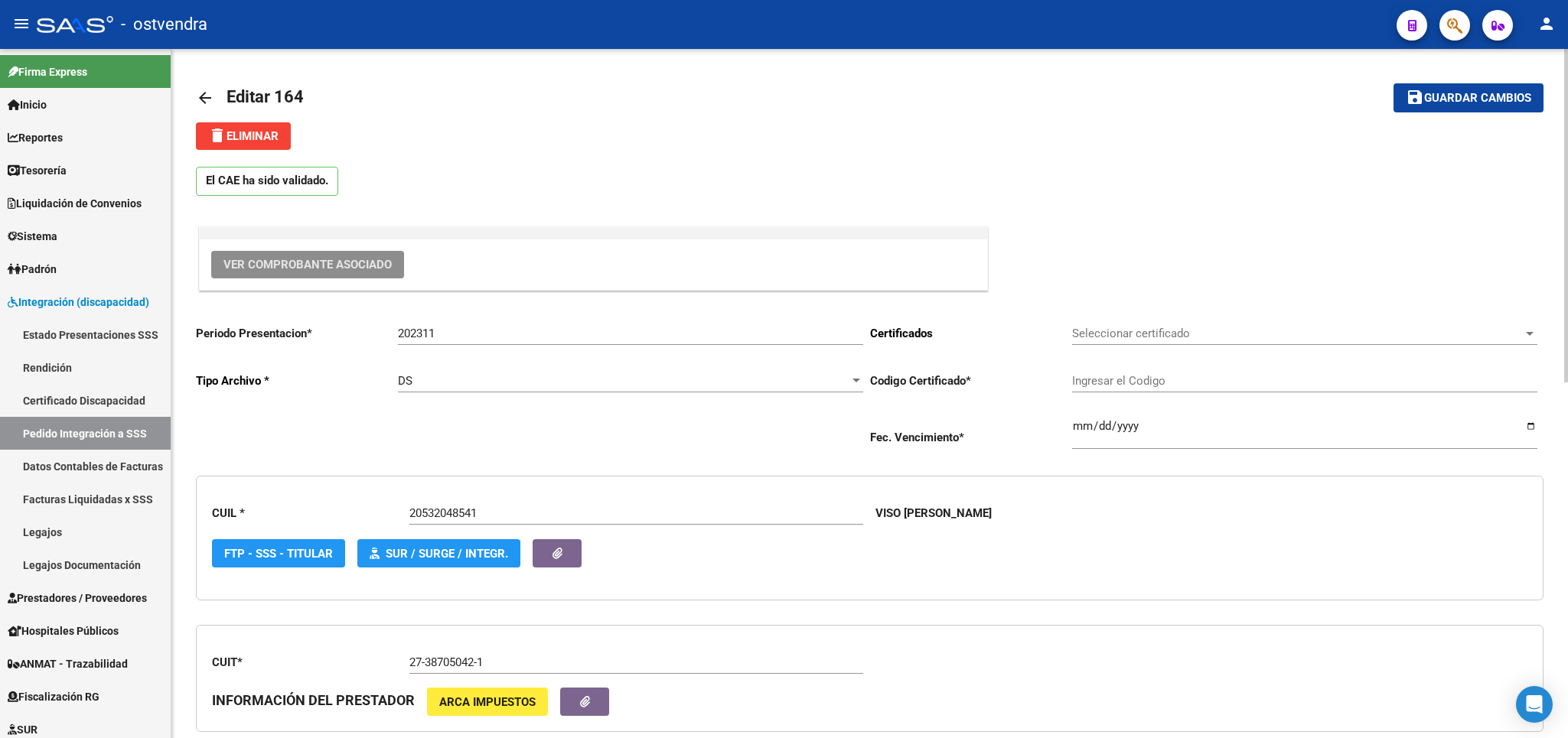
click at [344, 271] on span "Ver Comprobante Asociado" at bounding box center [307, 265] width 168 height 14
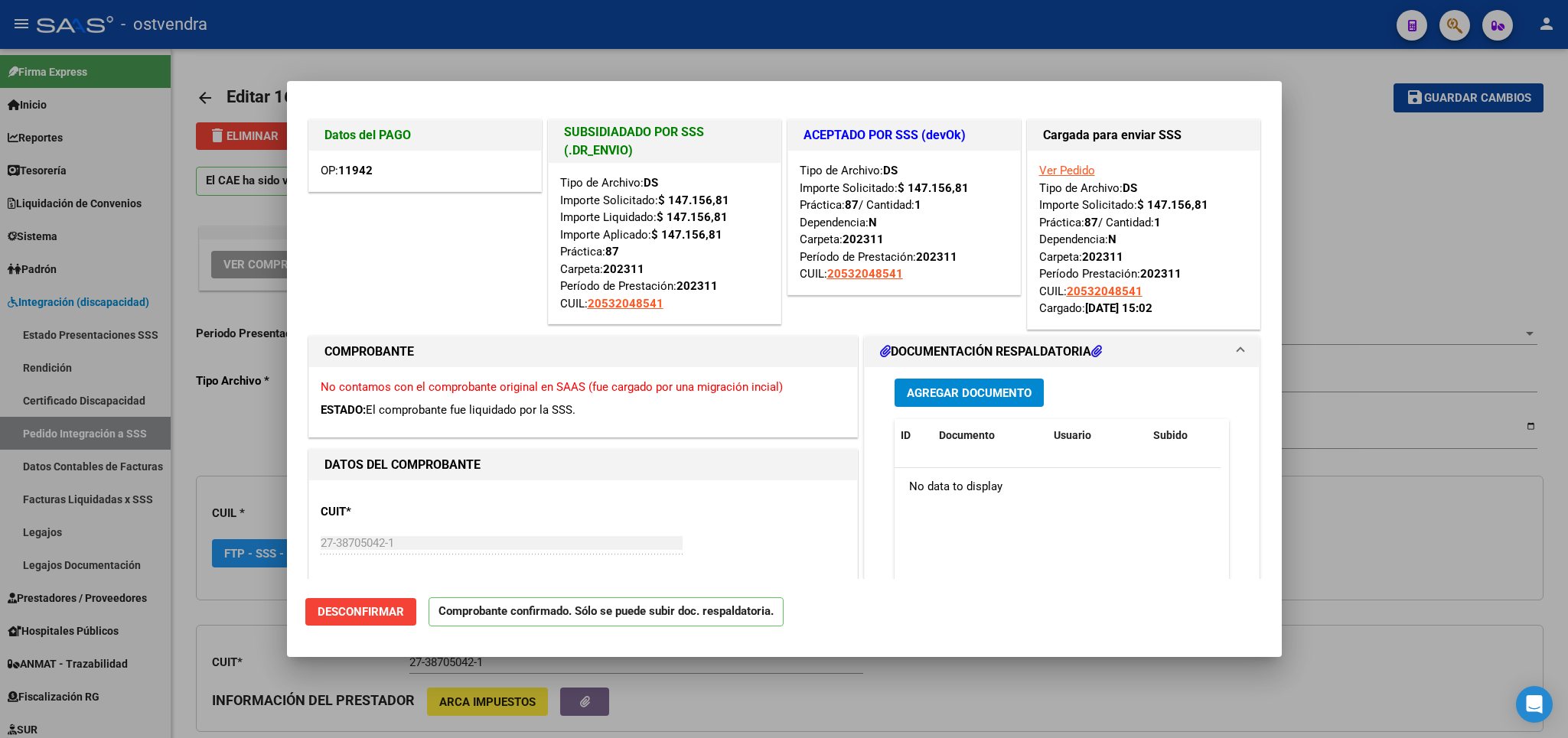
click at [1418, 530] on div at bounding box center [784, 369] width 1568 height 738
type input "$ 0,00"
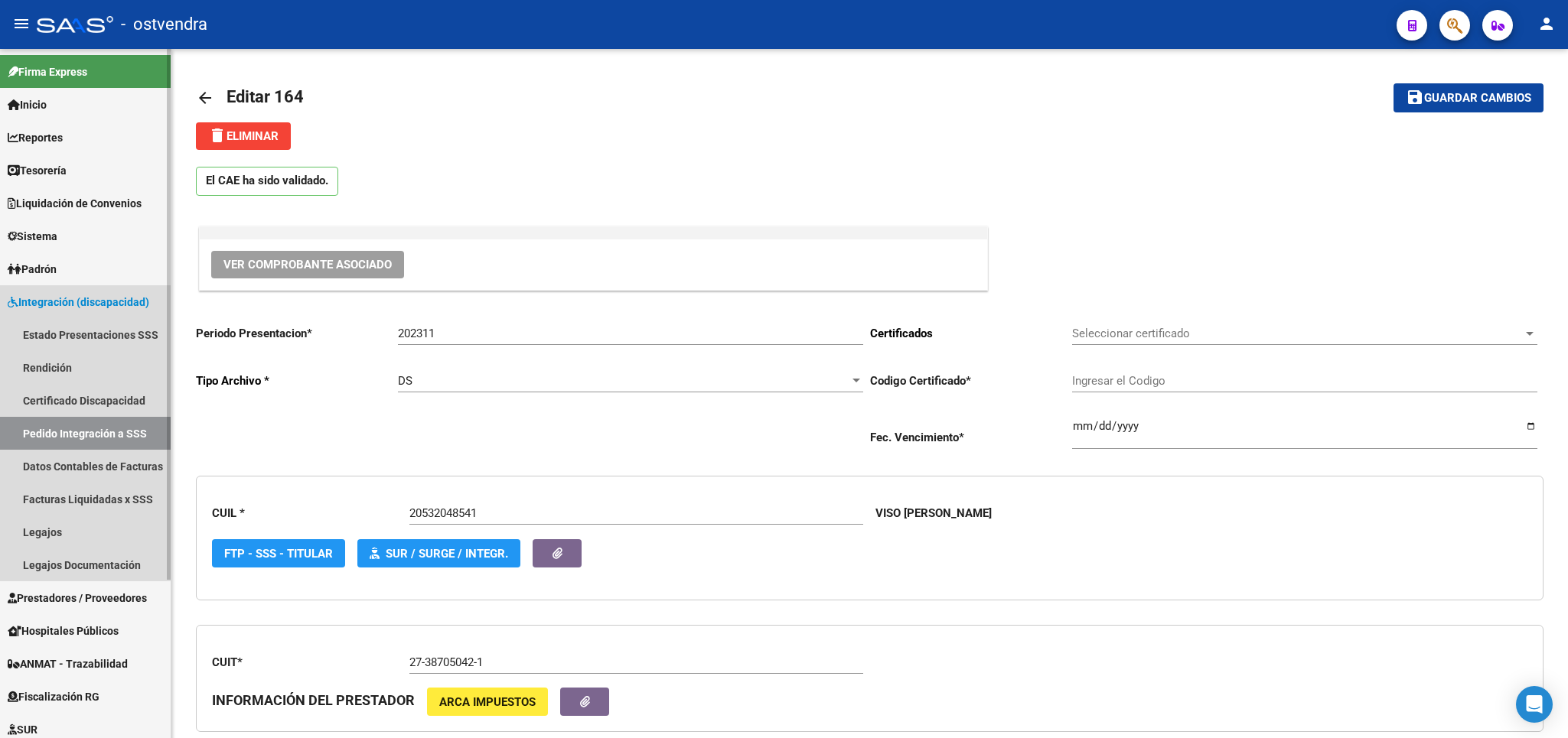
click at [69, 298] on span "Integración (discapacidad)" at bounding box center [78, 302] width 142 height 17
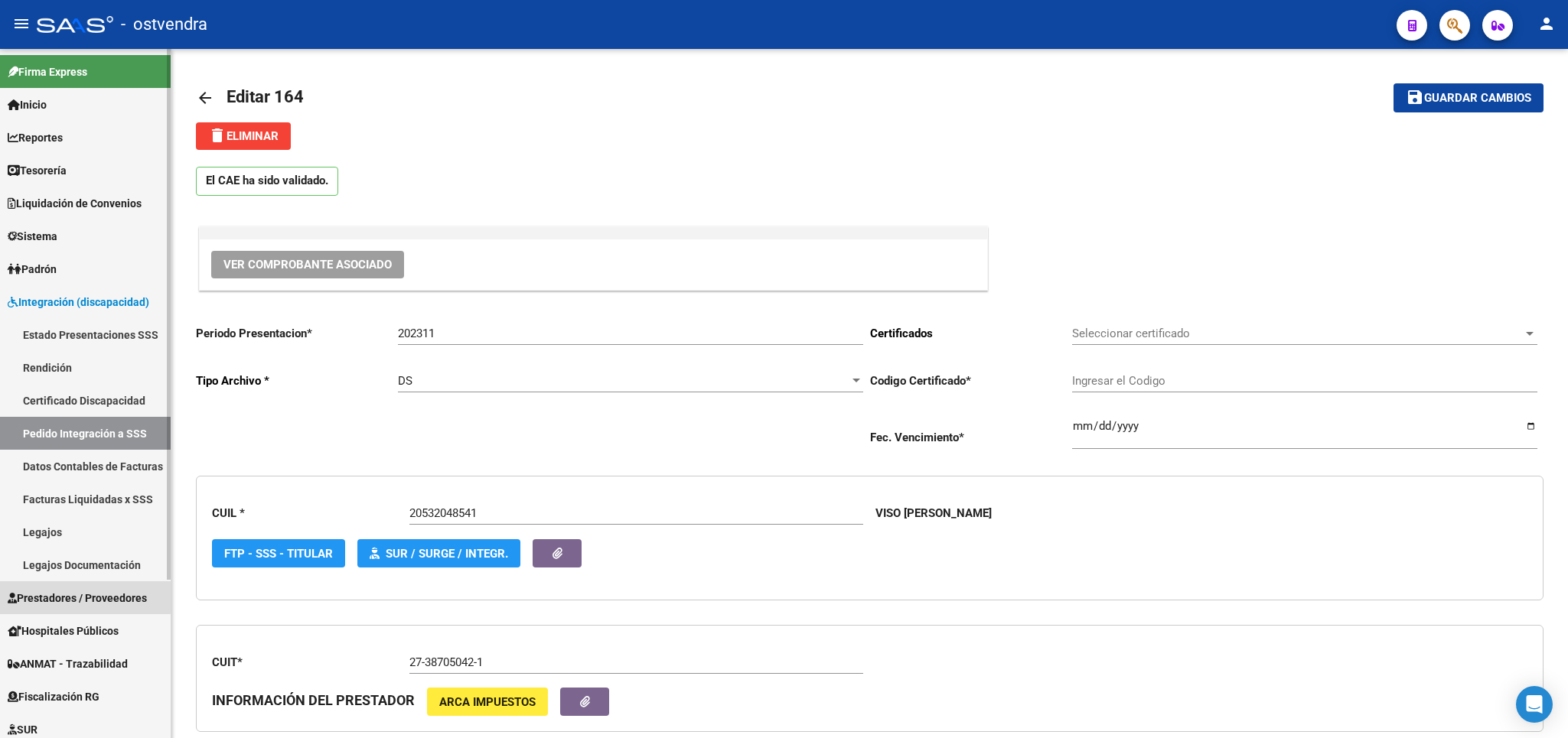
click at [73, 592] on span "Prestadores / Proveedores" at bounding box center [77, 598] width 139 height 17
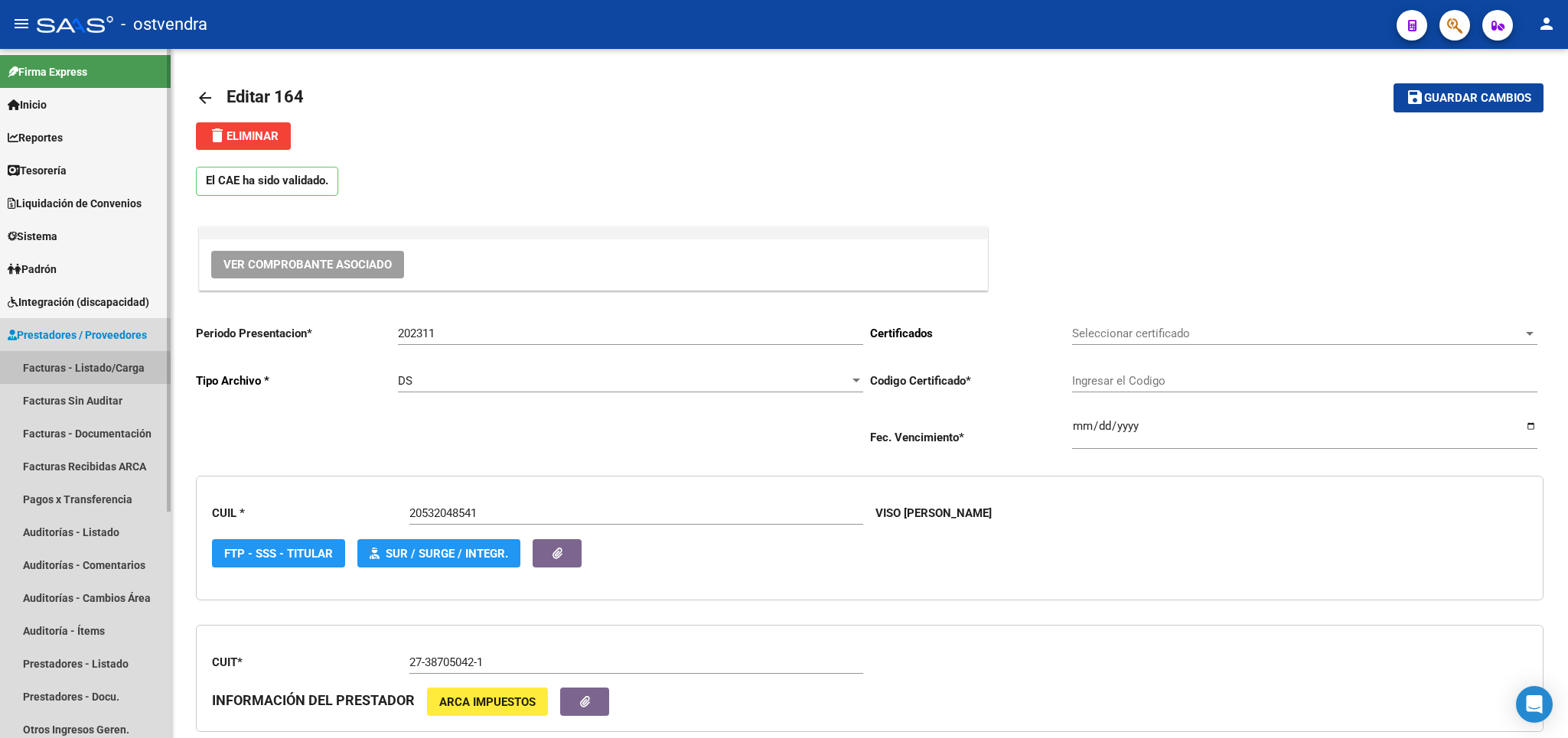
click at [59, 373] on link "Facturas - Listado/Carga" at bounding box center [85, 367] width 171 height 33
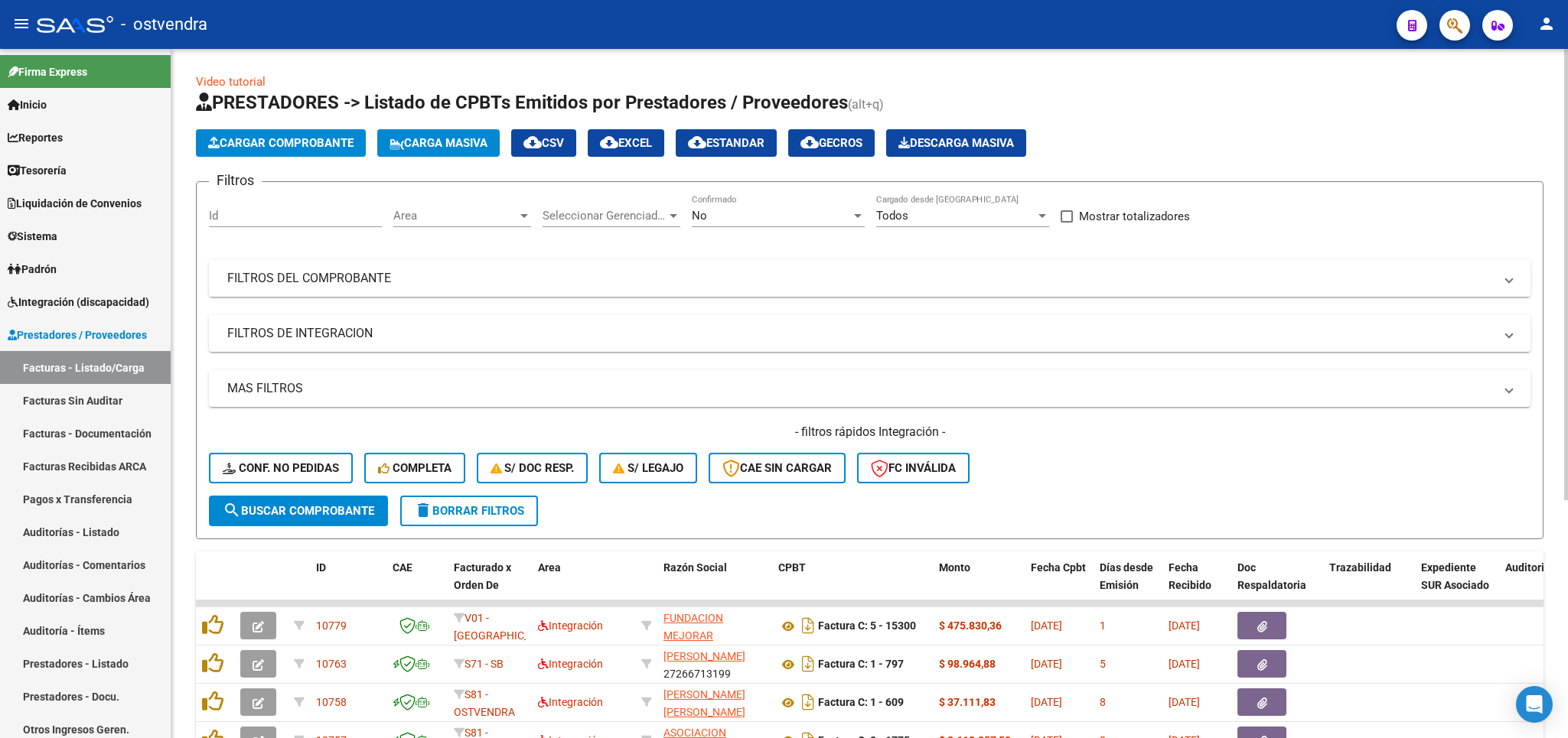
drag, startPoint x: 370, startPoint y: 277, endPoint x: 684, endPoint y: 512, distance: 392.2
click at [374, 275] on mat-panel-title "FILTROS DEL COMPROBANTE" at bounding box center [861, 278] width 1267 height 17
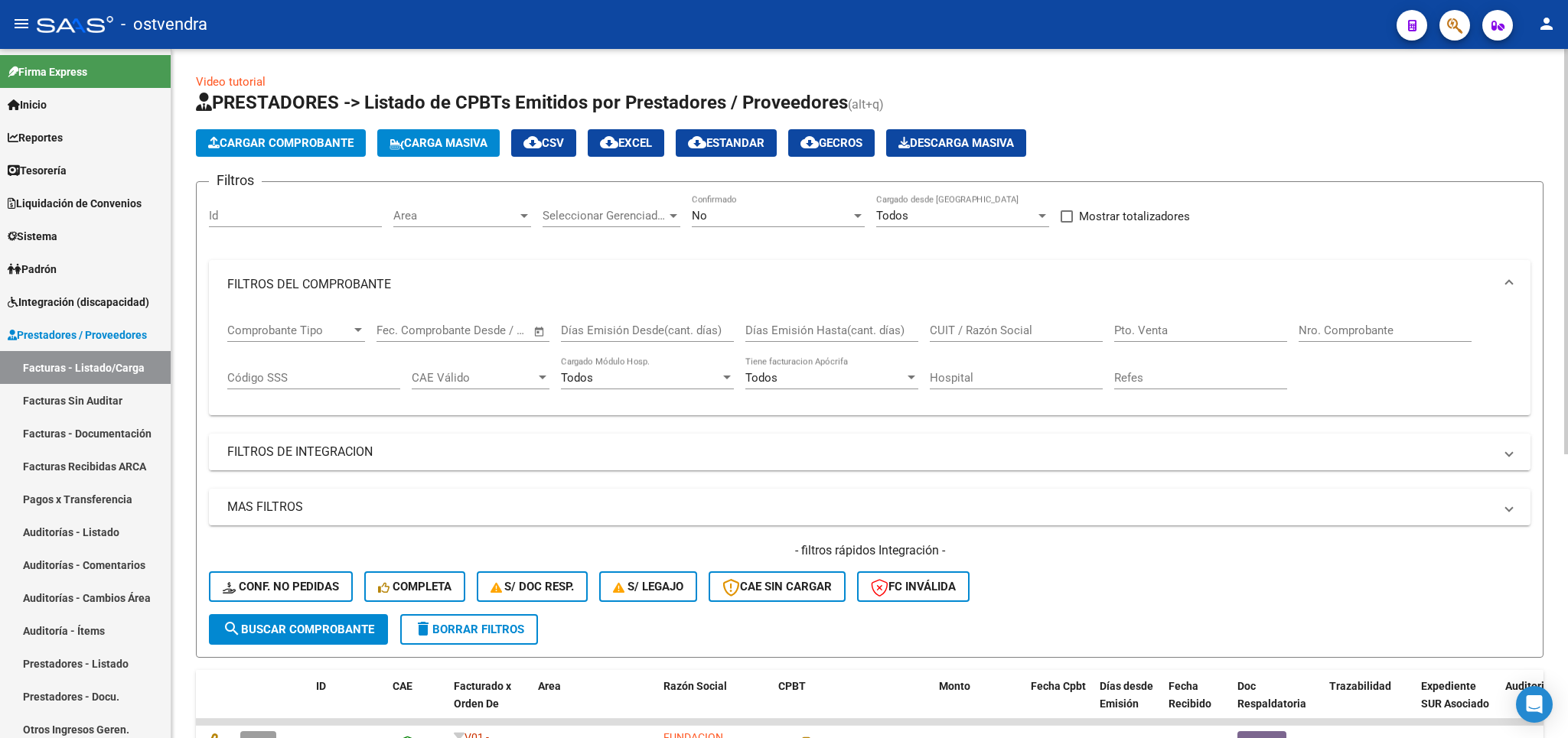
click at [362, 458] on mat-panel-title "FILTROS DE INTEGRACION" at bounding box center [861, 451] width 1267 height 17
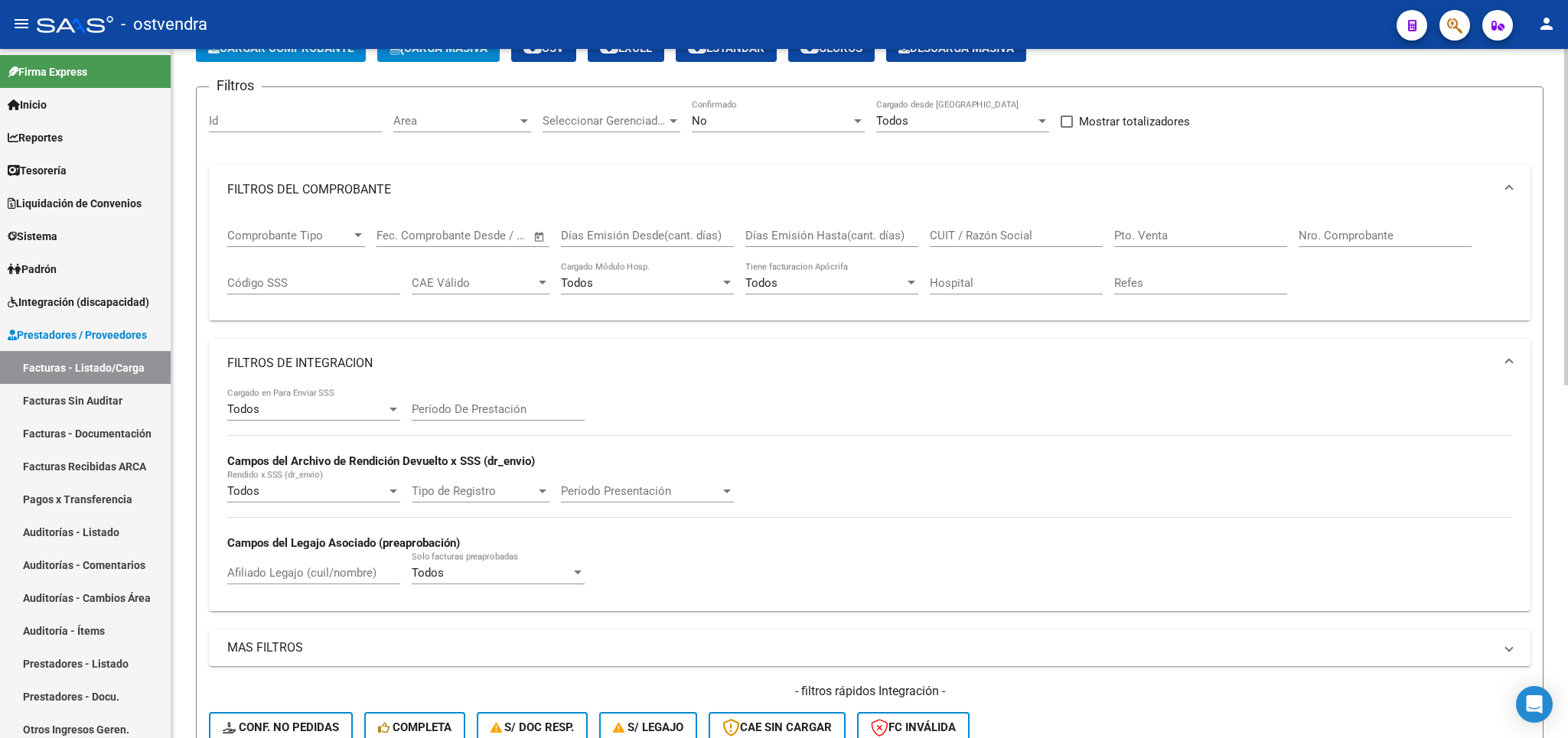
scroll to position [90, 0]
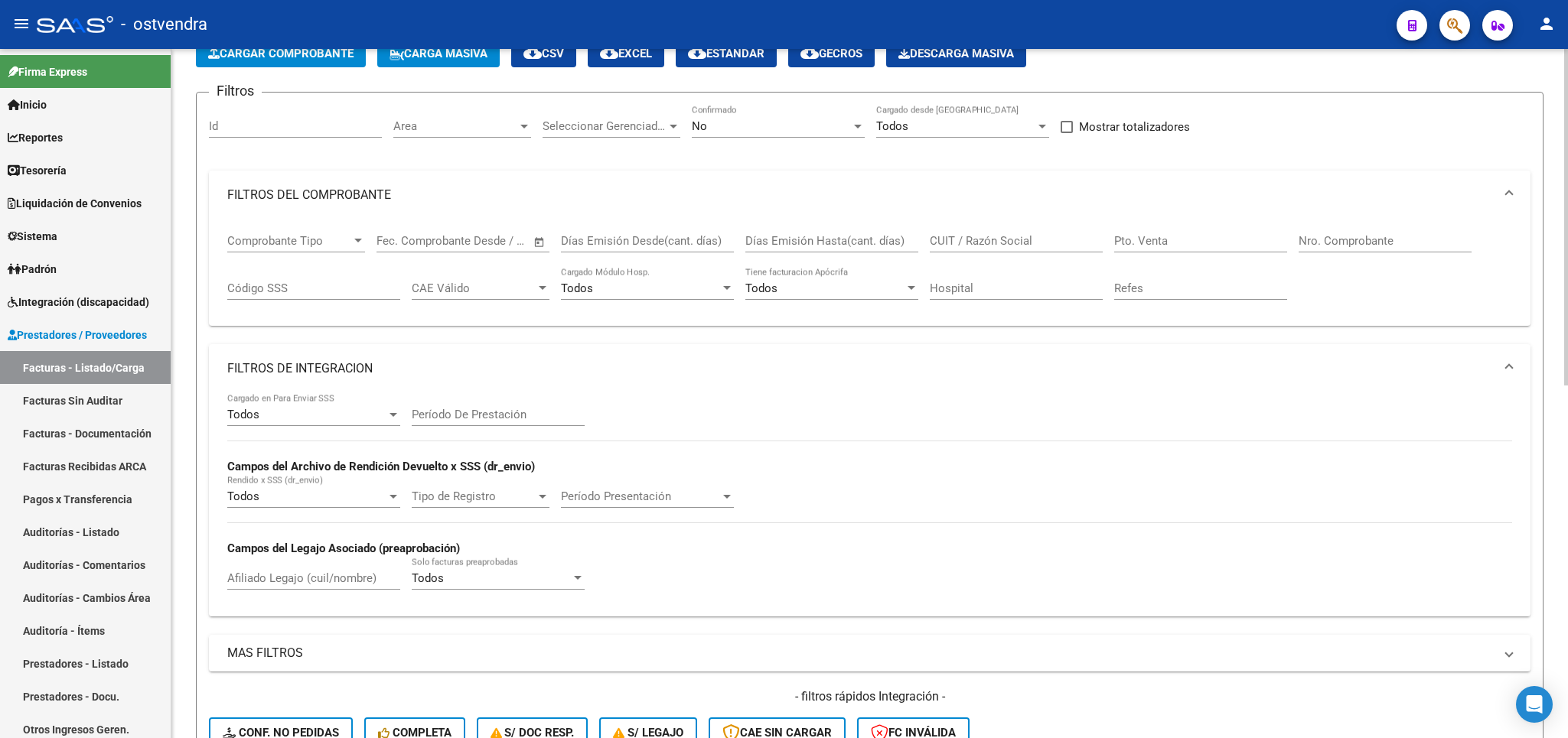
click at [1307, 475] on div "Todos Cargado en Para Enviar SSS Período De Prestación Campos del Archivo de Re…" at bounding box center [869, 498] width 1285 height 210
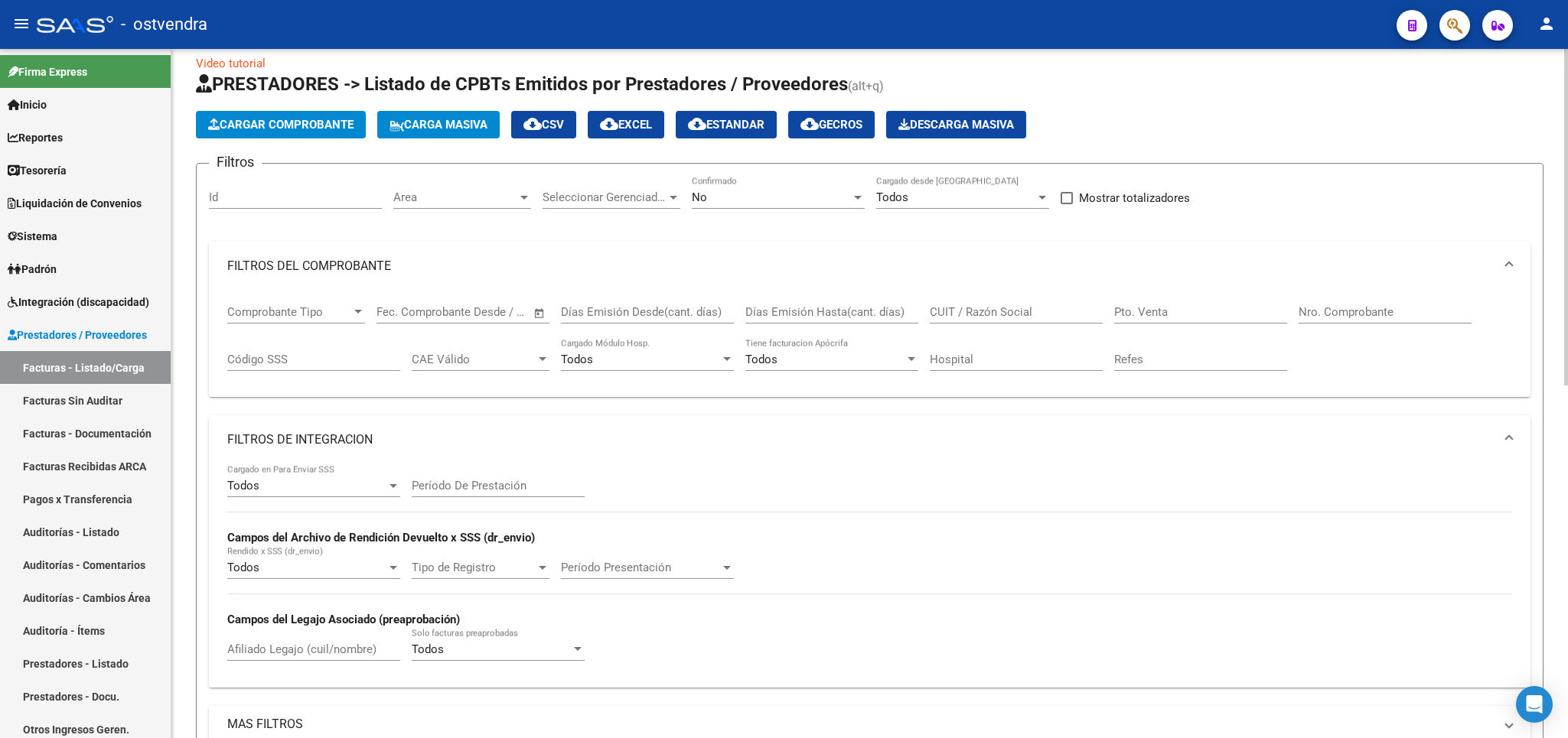
scroll to position [0, 0]
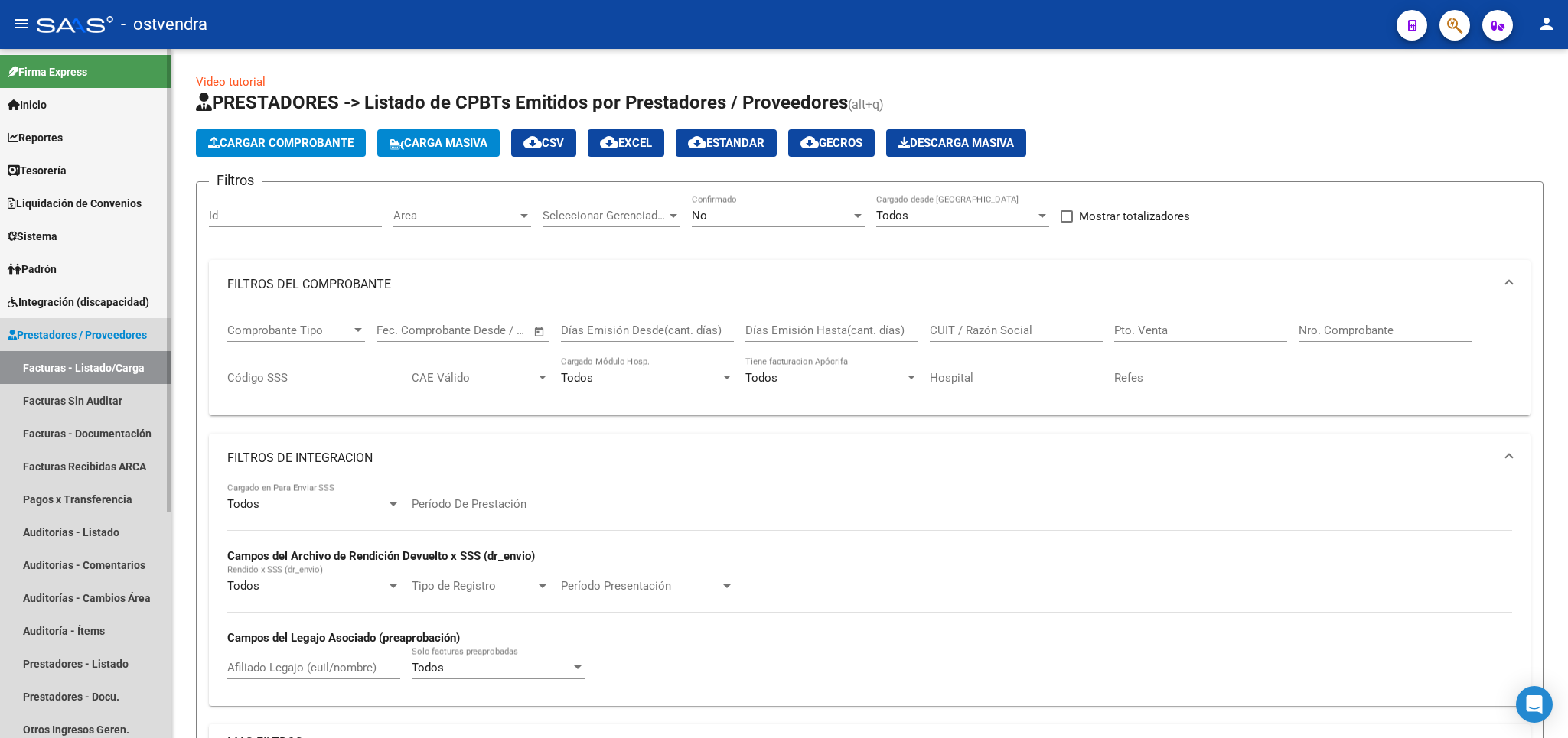
drag, startPoint x: 70, startPoint y: 332, endPoint x: 326, endPoint y: 358, distance: 257.3
click at [73, 332] on span "Prestadores / Proveedores" at bounding box center [77, 334] width 139 height 17
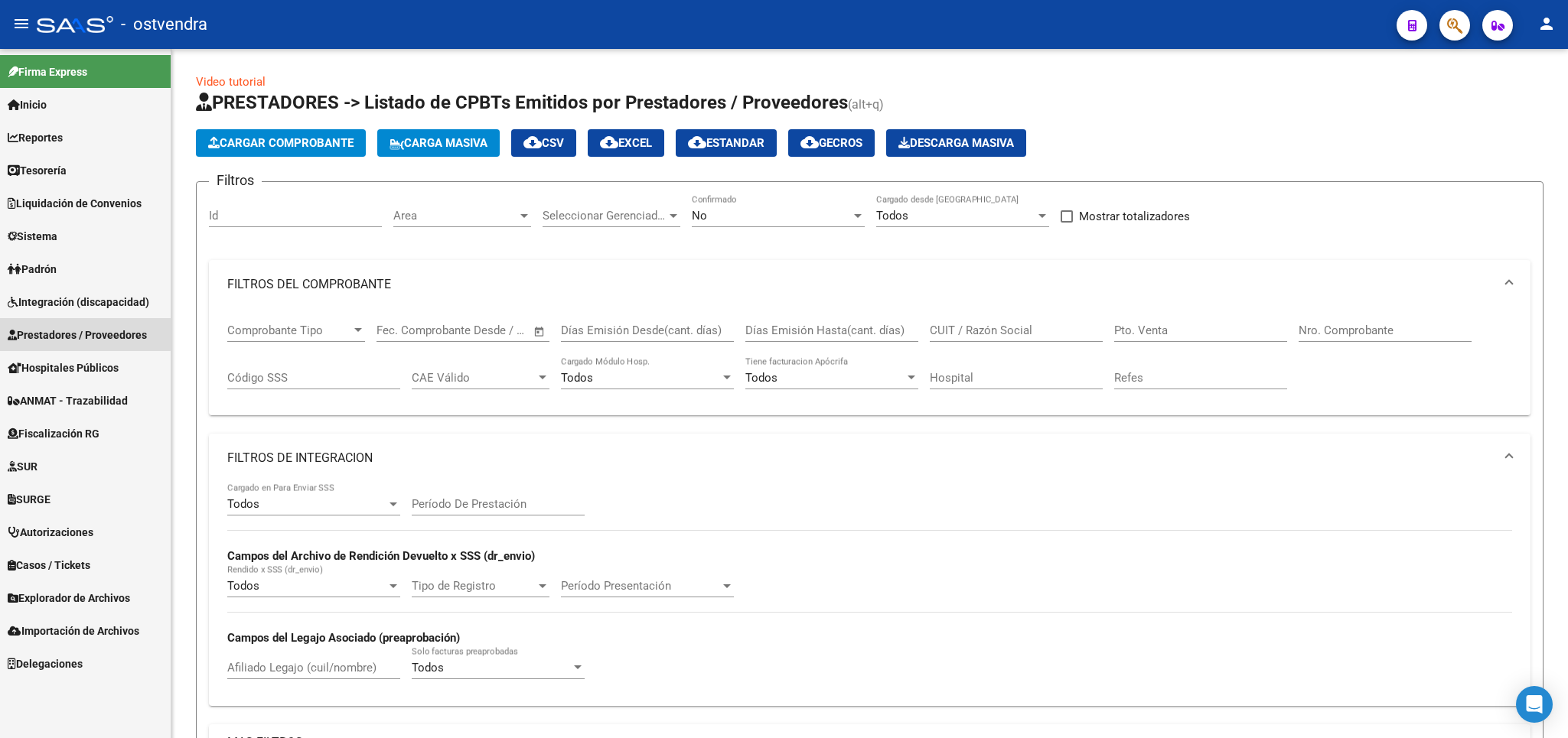
click at [62, 332] on span "Prestadores / Proveedores" at bounding box center [77, 334] width 139 height 17
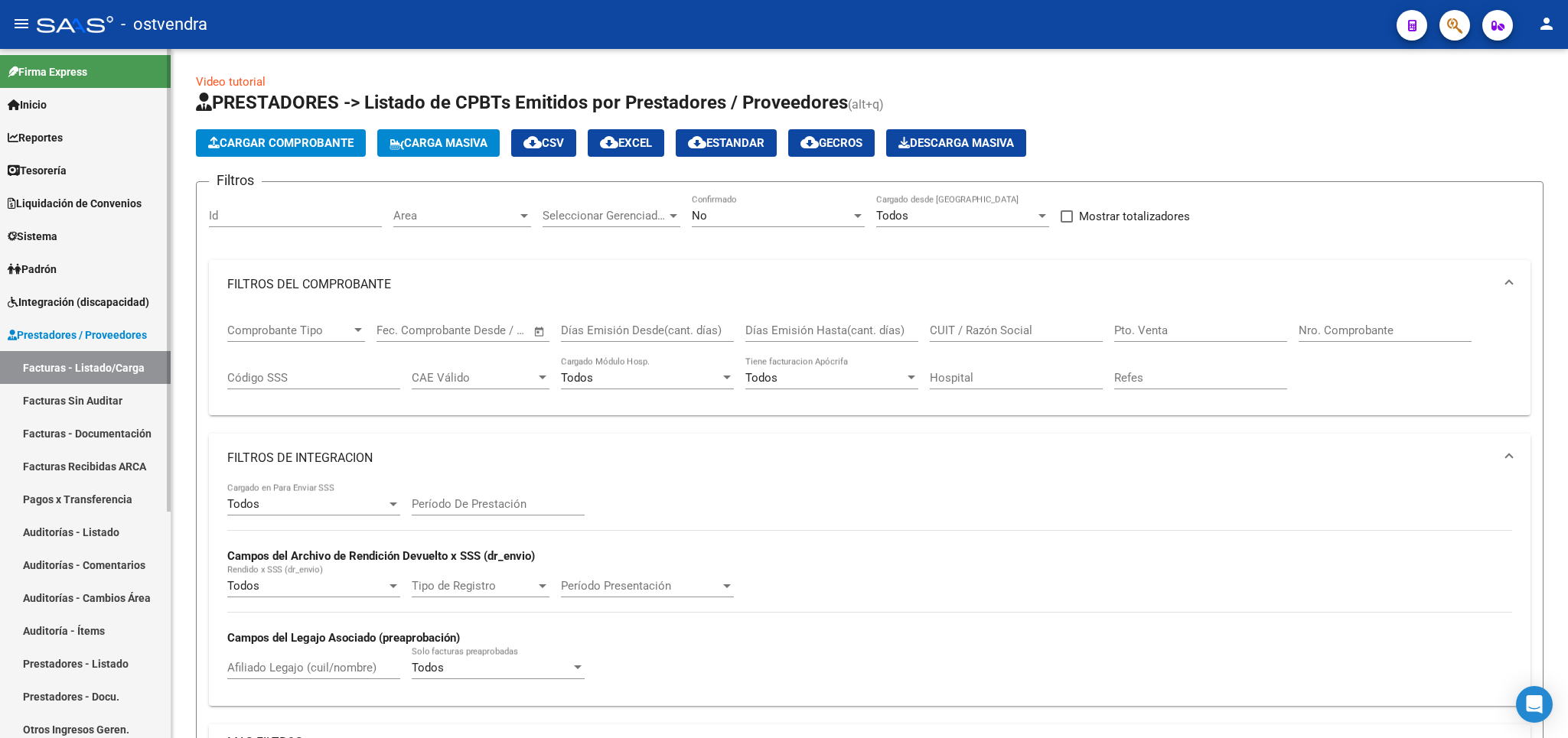
click at [76, 361] on link "Facturas - Listado/Carga" at bounding box center [85, 367] width 171 height 33
click at [1343, 332] on input "Nro. Comprobante" at bounding box center [1385, 331] width 173 height 14
type input "3364"
click at [773, 225] on div "No Confirmado" at bounding box center [778, 210] width 173 height 33
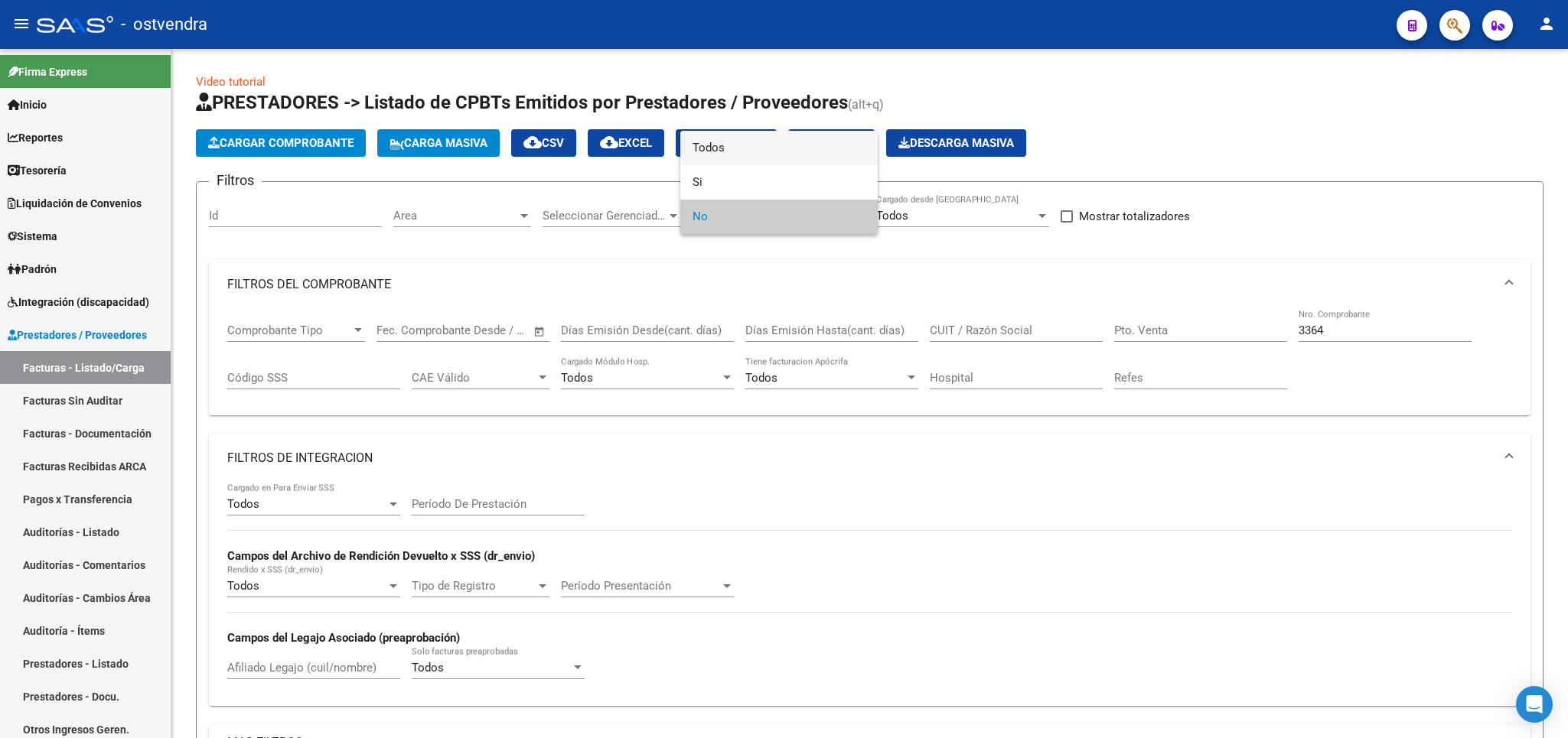
click at [771, 144] on span "Todos" at bounding box center [779, 148] width 173 height 34
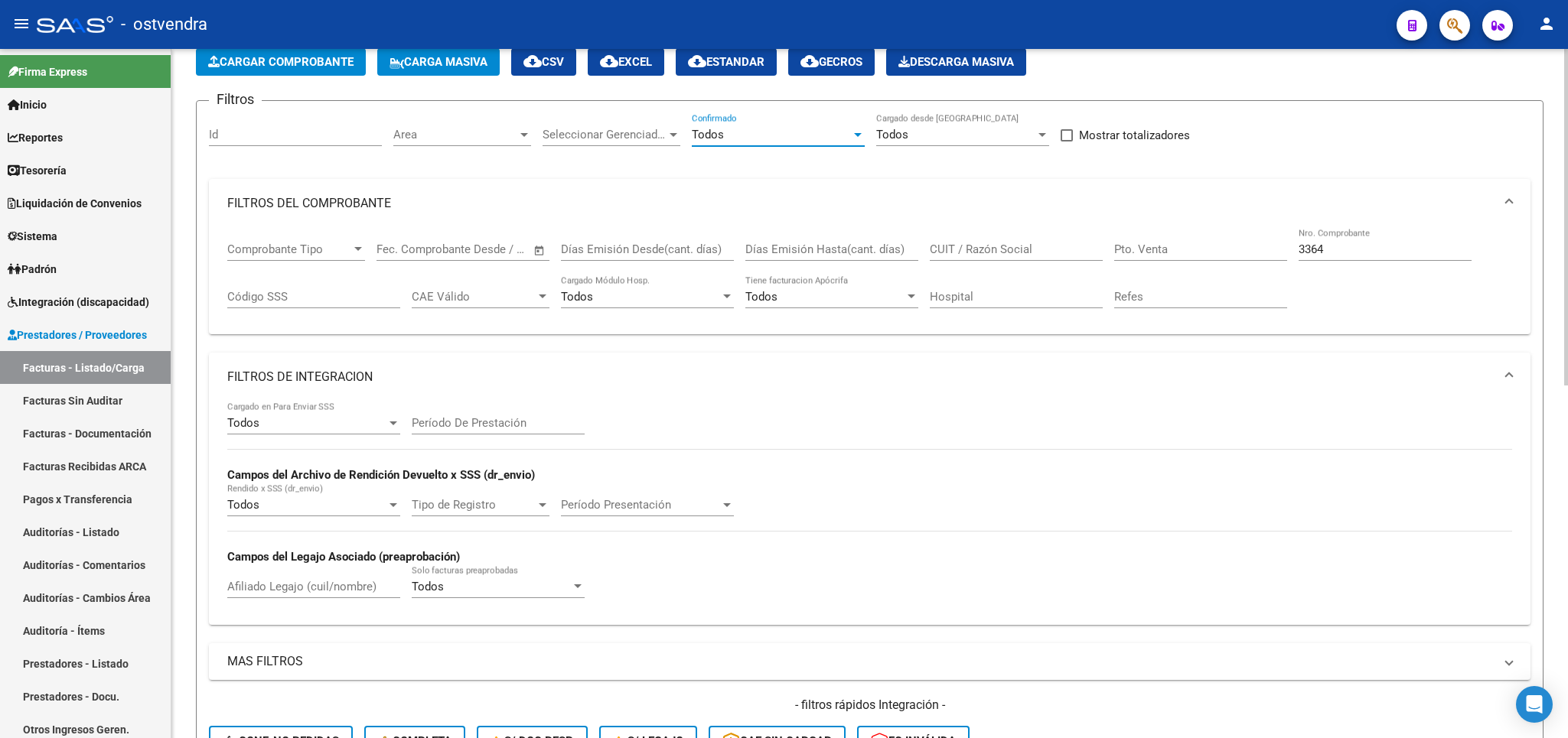
scroll to position [179, 0]
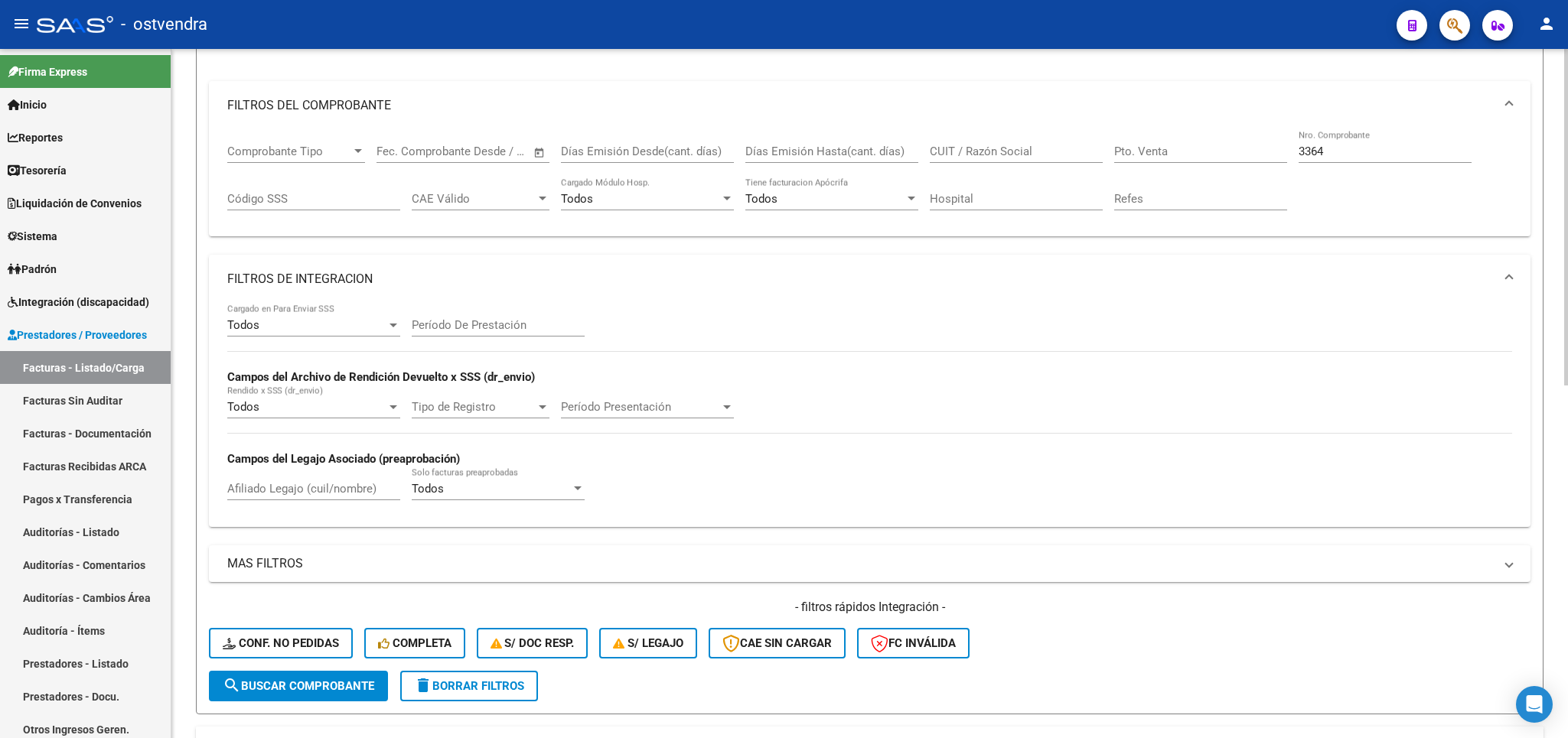
click at [331, 691] on span "search Buscar Comprobante" at bounding box center [298, 686] width 151 height 14
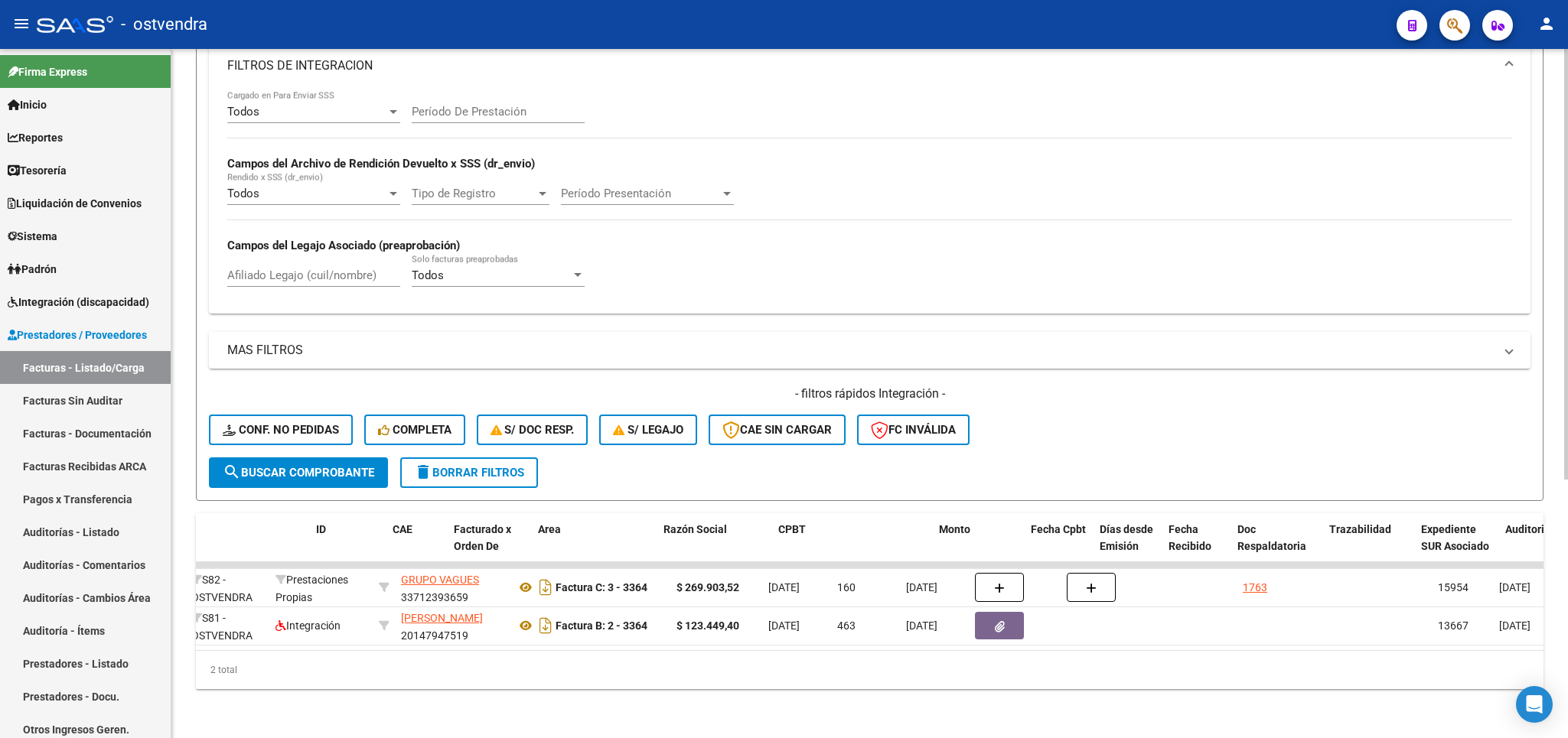
scroll to position [0, 0]
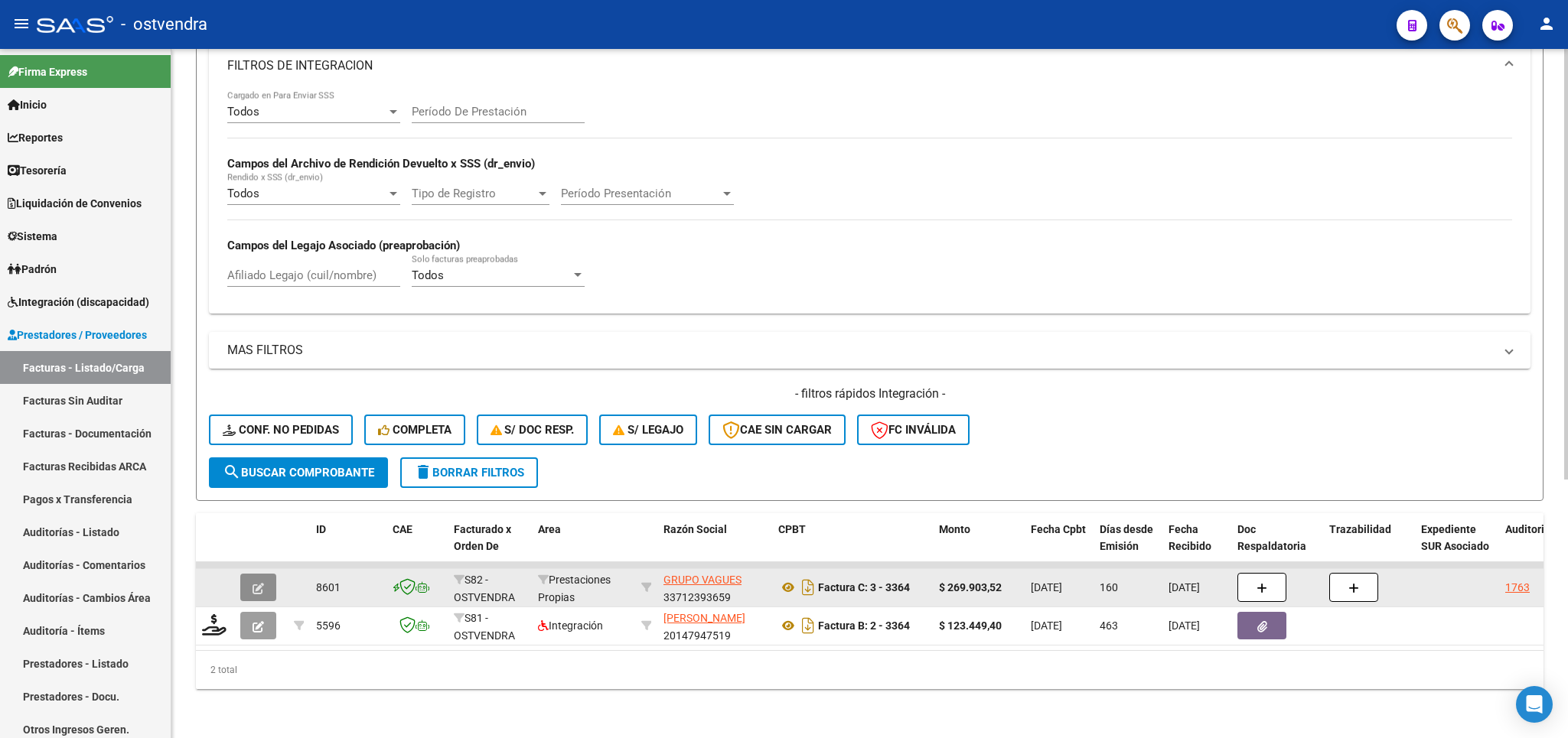
click at [255, 583] on icon "button" at bounding box center [258, 588] width 11 height 11
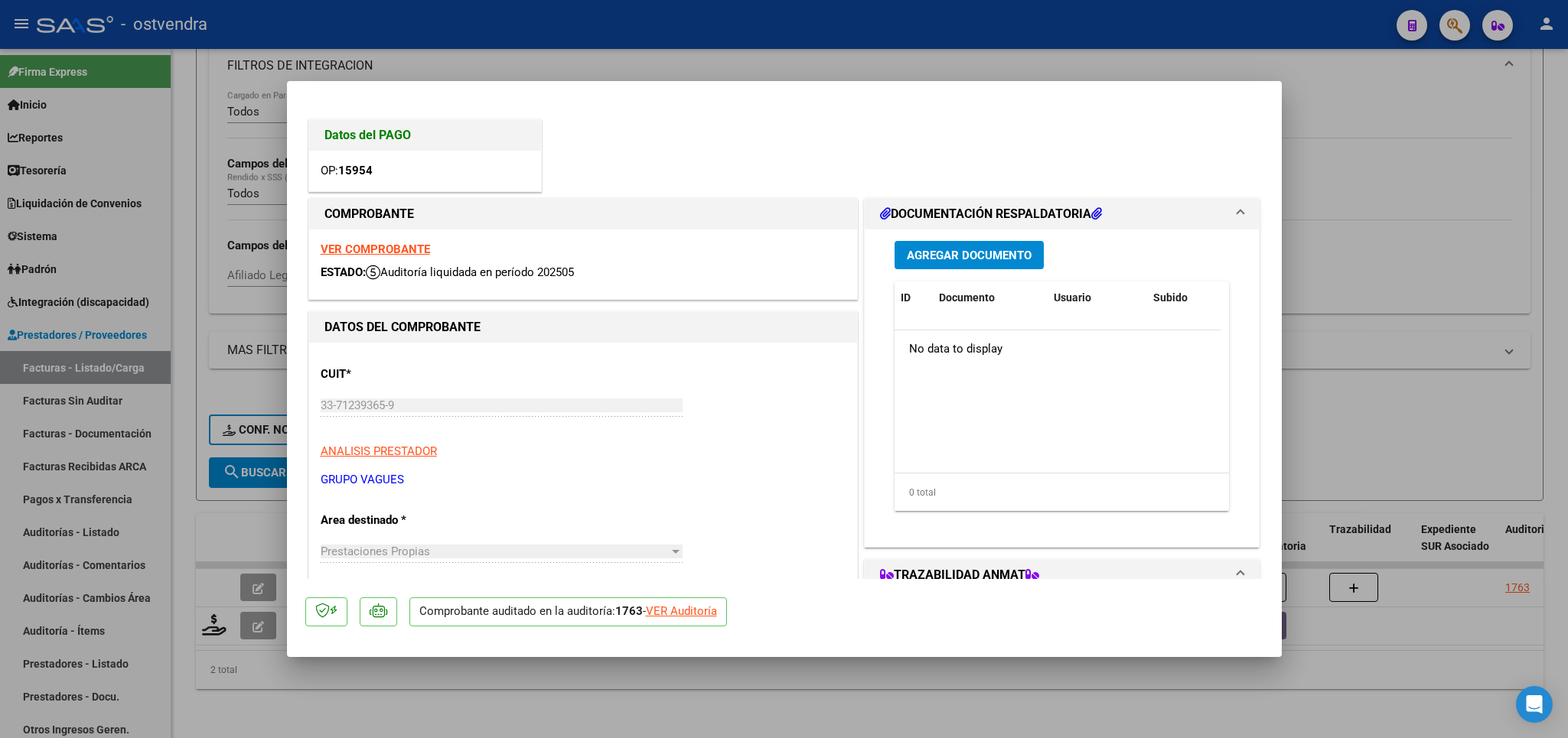
click at [1483, 86] on div at bounding box center [784, 369] width 1568 height 738
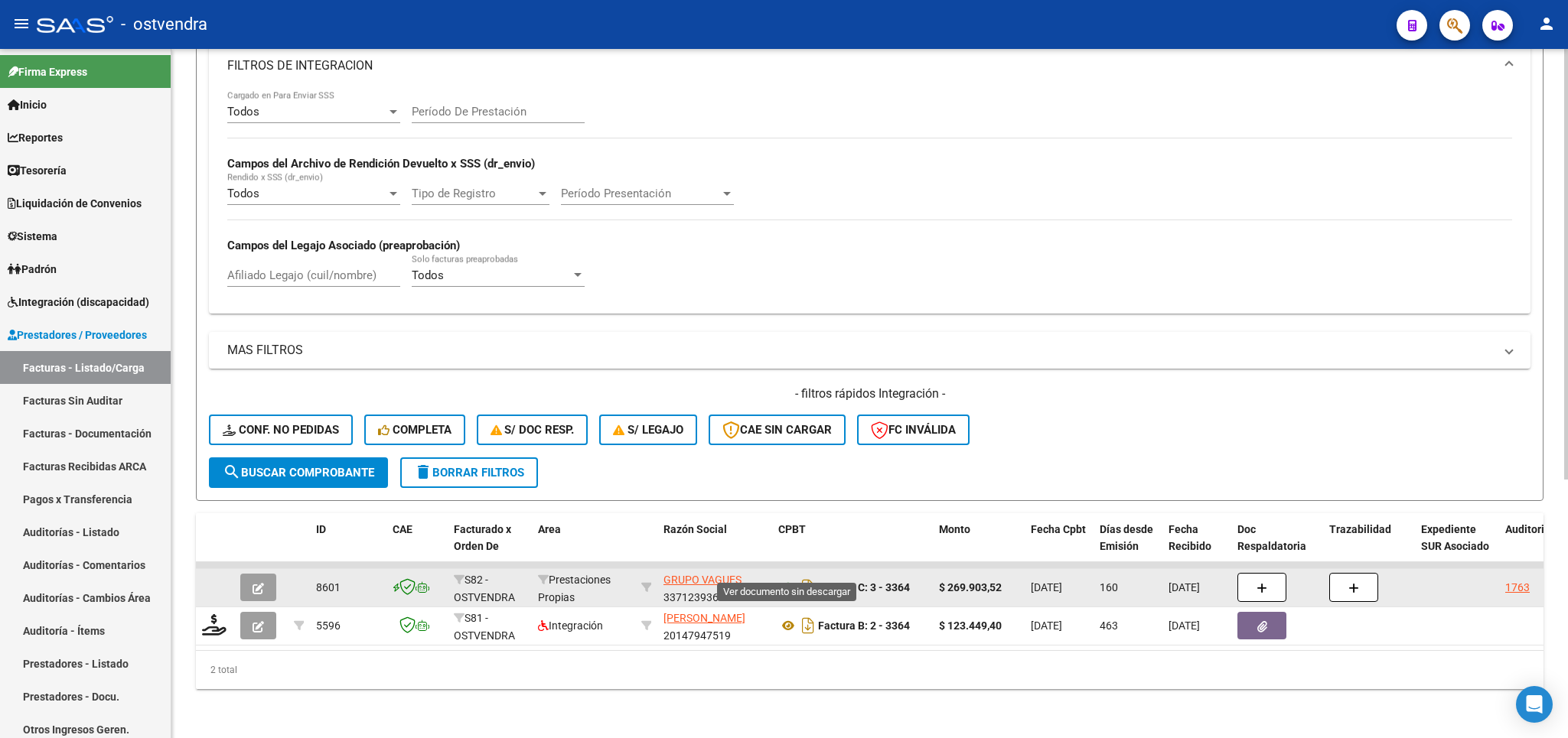
click at [785, 579] on icon at bounding box center [788, 588] width 20 height 18
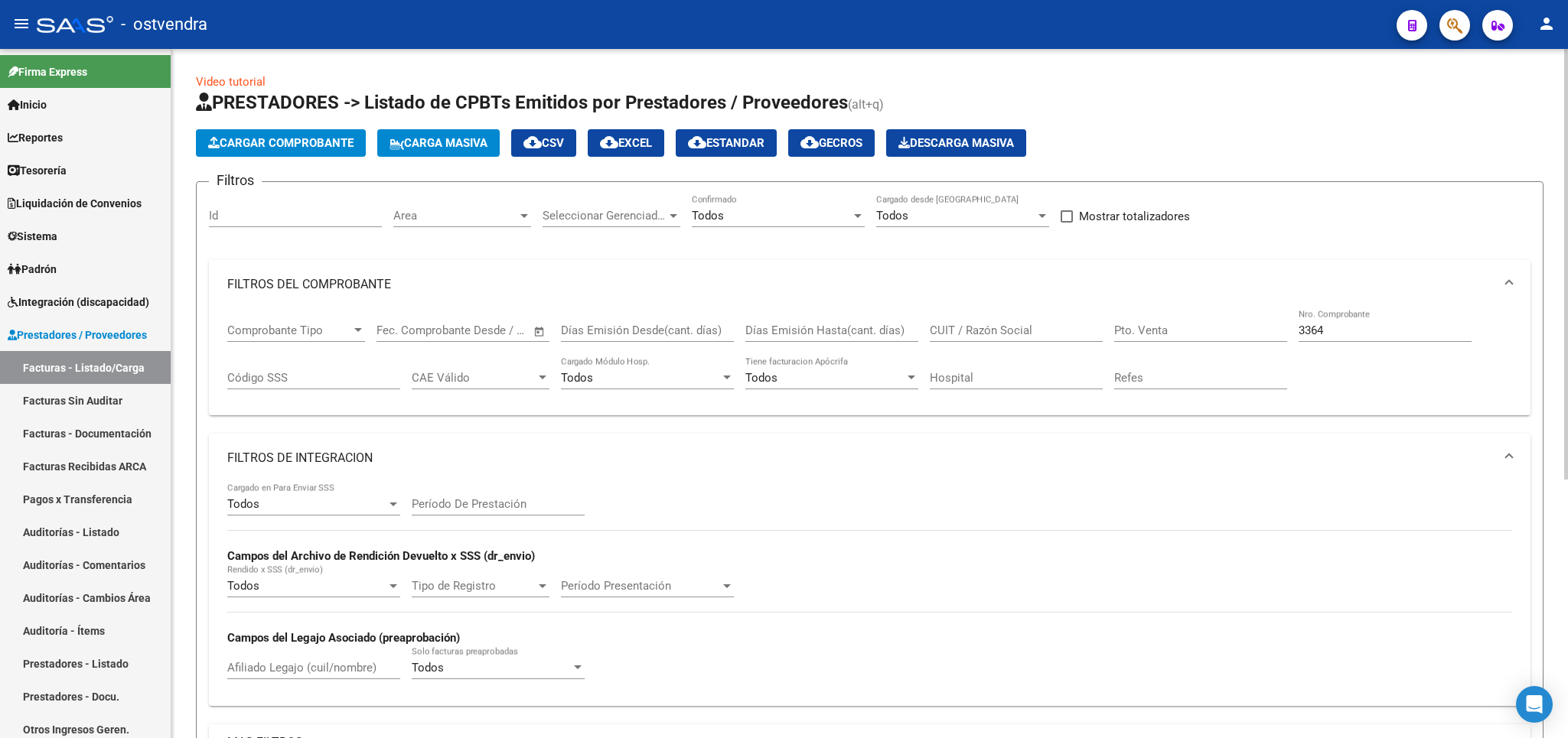
click at [985, 330] on input "CUIT / Razón Social" at bounding box center [1016, 331] width 173 height 14
click at [810, 225] on div "Todos Confirmado" at bounding box center [778, 210] width 173 height 33
drag, startPoint x: 794, startPoint y: 220, endPoint x: 810, endPoint y: 224, distance: 16.5
click at [795, 221] on span "Todos" at bounding box center [779, 216] width 173 height 34
drag, startPoint x: 1002, startPoint y: 327, endPoint x: 867, endPoint y: 319, distance: 135.2
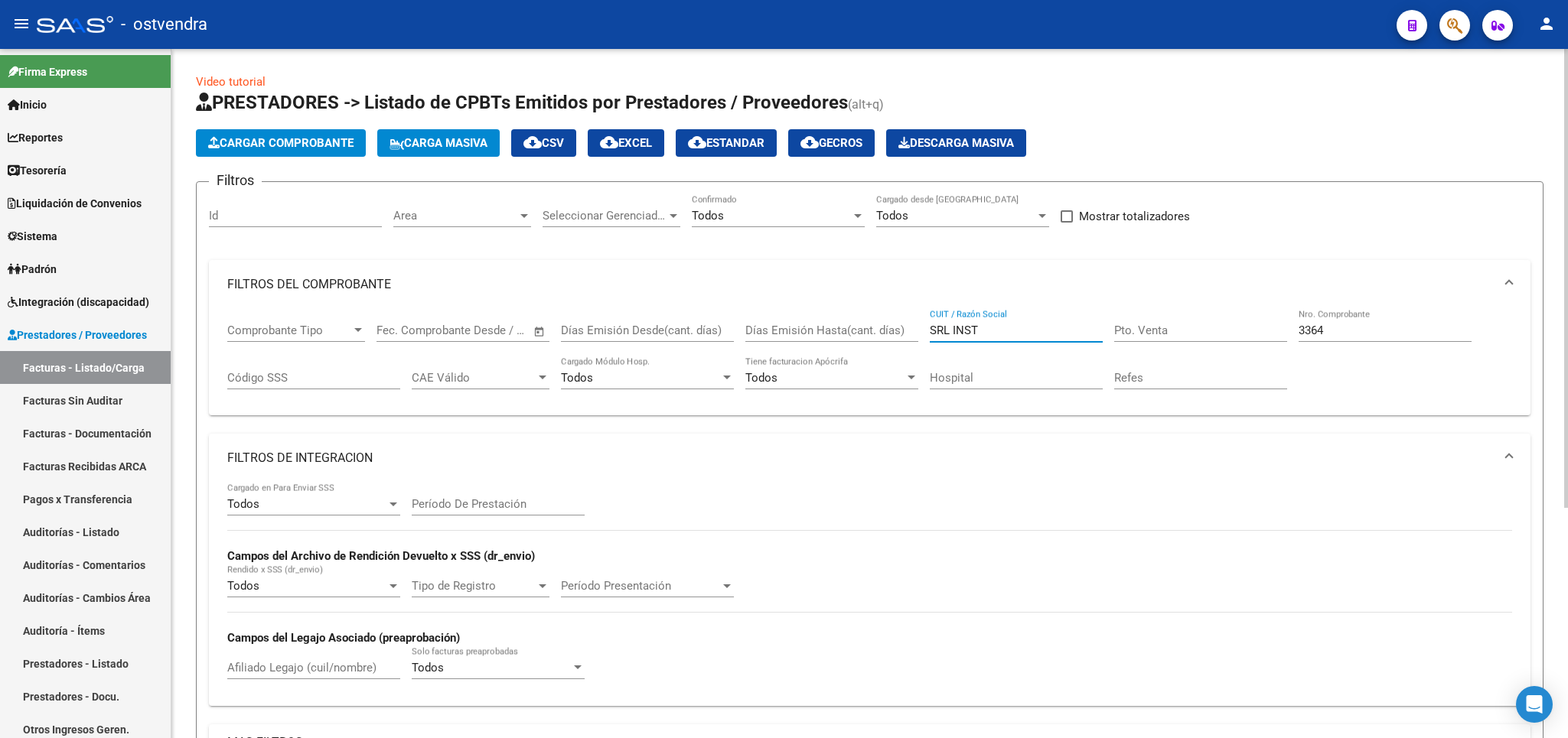
click at [930, 324] on input "SRL INST" at bounding box center [1016, 331] width 173 height 14
drag, startPoint x: 999, startPoint y: 337, endPoint x: 925, endPoint y: 330, distance: 74.3
click at [930, 330] on input "SENDEROS" at bounding box center [1016, 331] width 173 height 14
type input "CONTES"
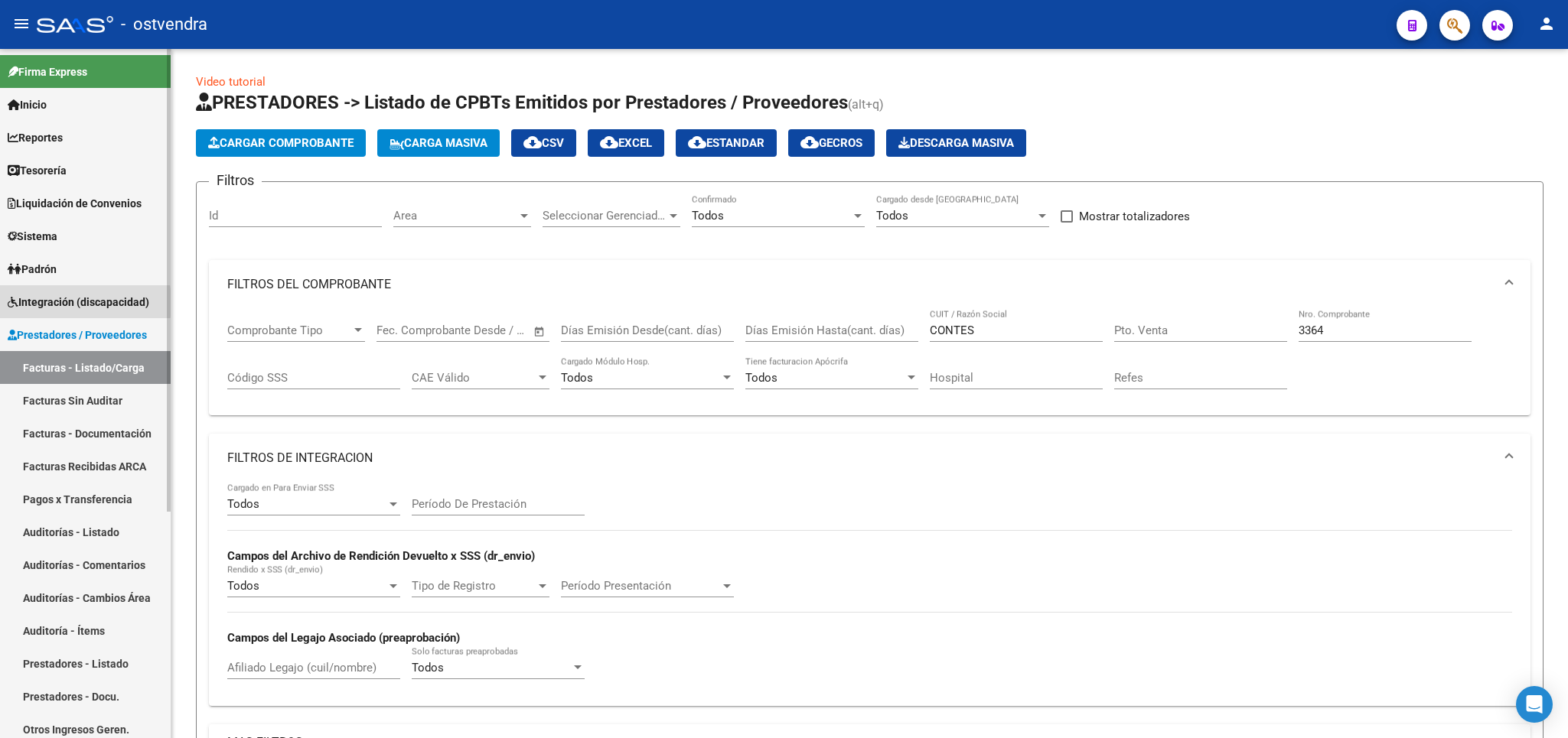
click at [48, 303] on span "Integración (discapacidad)" at bounding box center [78, 302] width 142 height 17
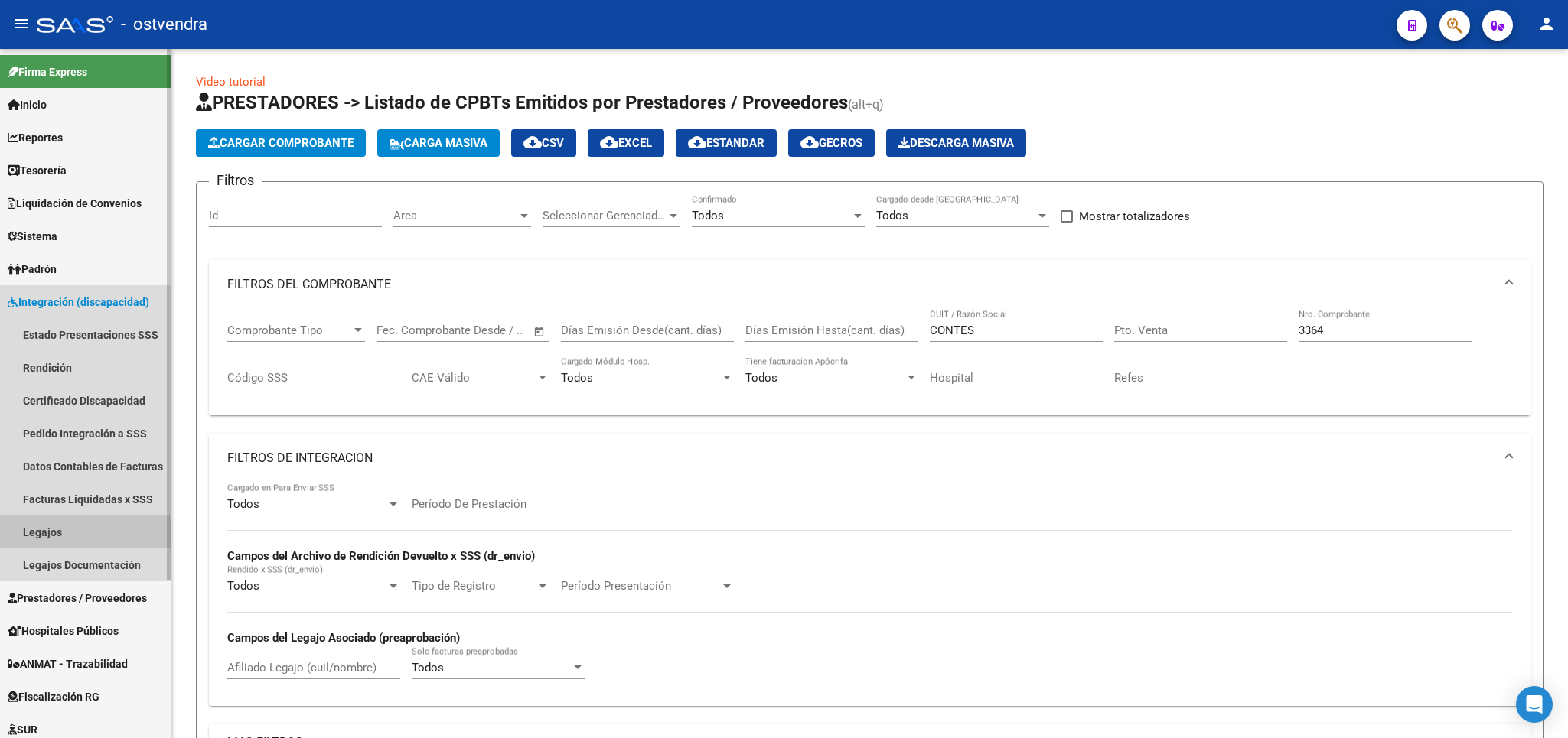
click at [48, 535] on link "Legajos" at bounding box center [85, 531] width 171 height 33
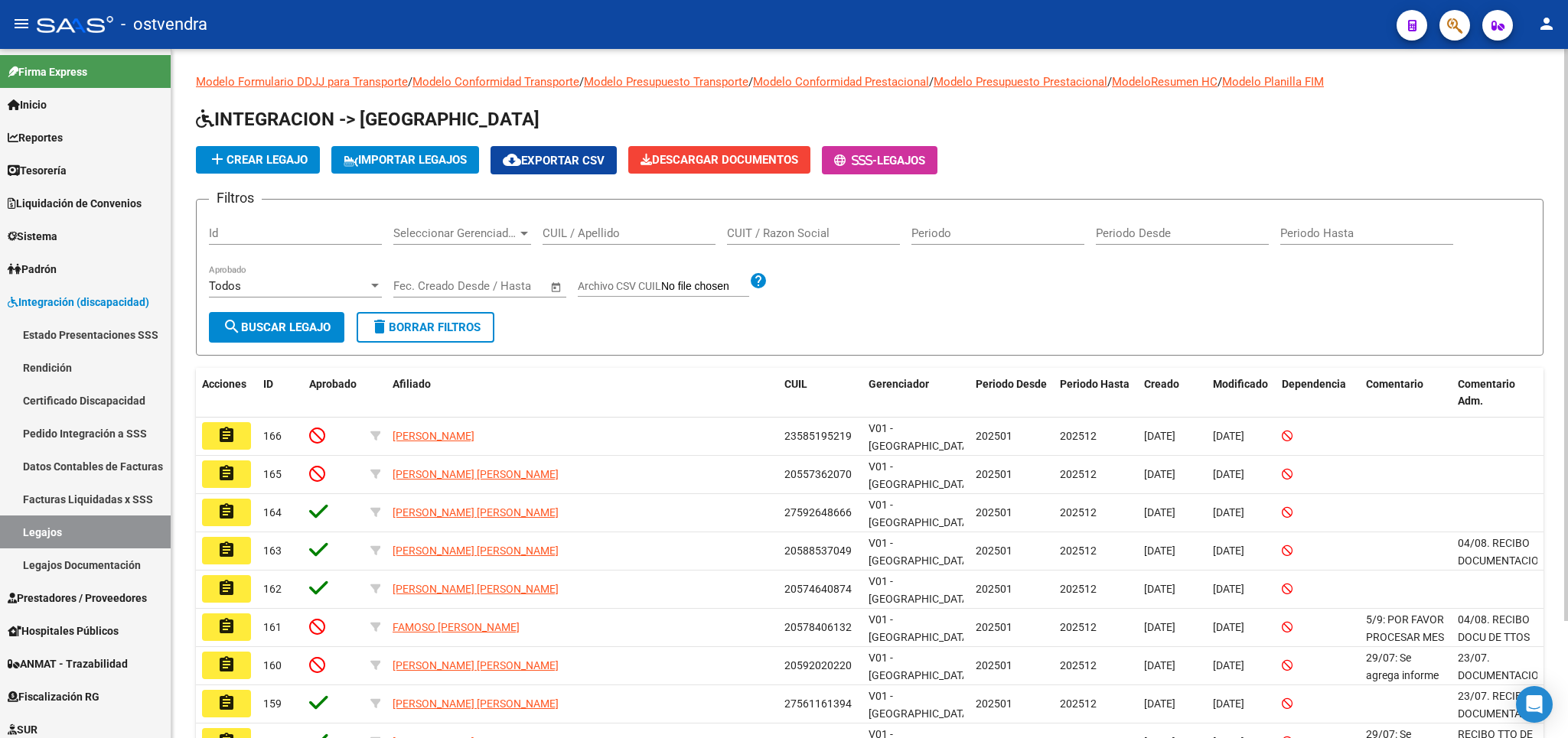
click at [845, 233] on input "CUIT / Razon Social" at bounding box center [813, 233] width 173 height 14
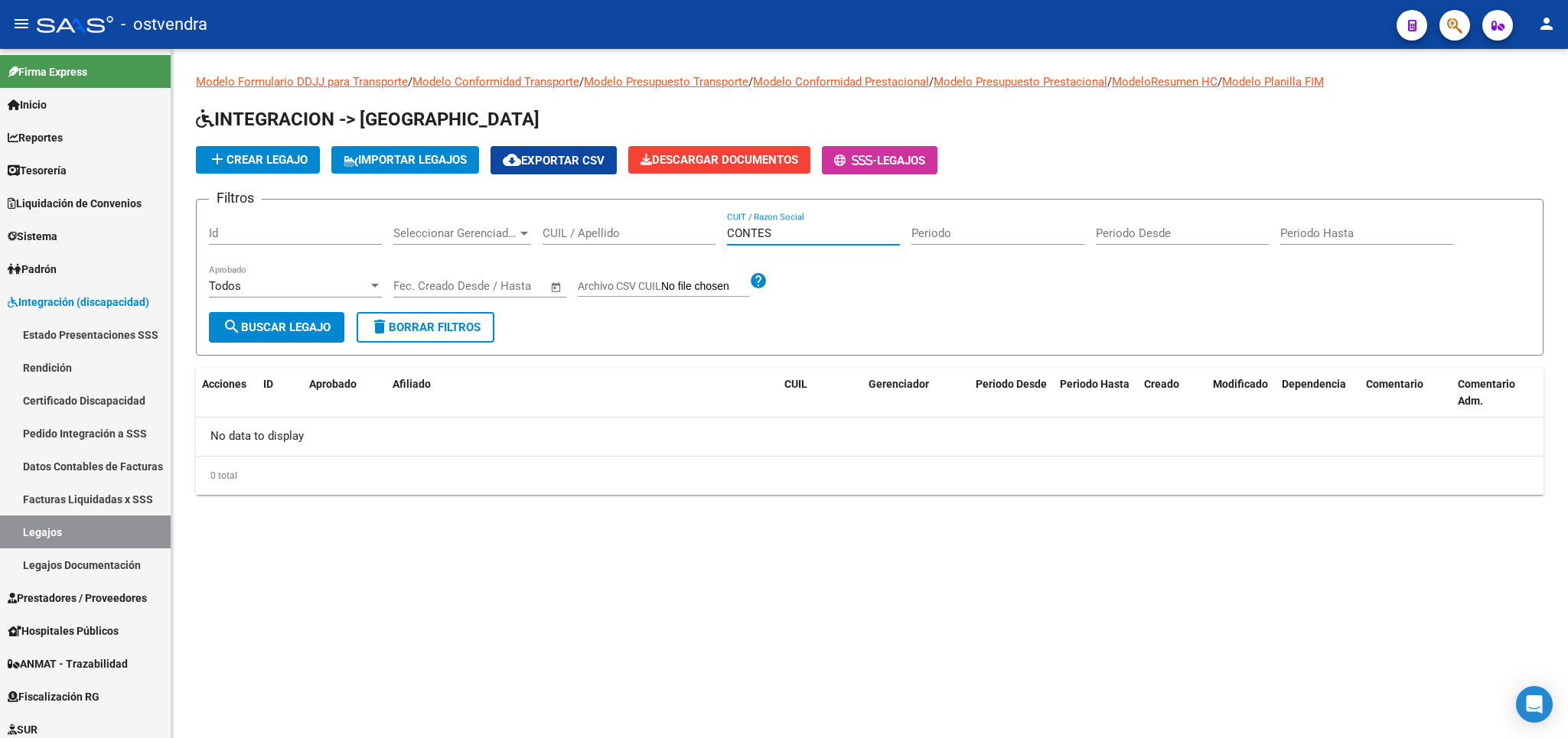
drag, startPoint x: 835, startPoint y: 240, endPoint x: 674, endPoint y: 238, distance: 161.0
click at [727, 238] on input "CONTES" at bounding box center [813, 233] width 173 height 14
type input "BERTO"
